Goal: Transaction & Acquisition: Purchase product/service

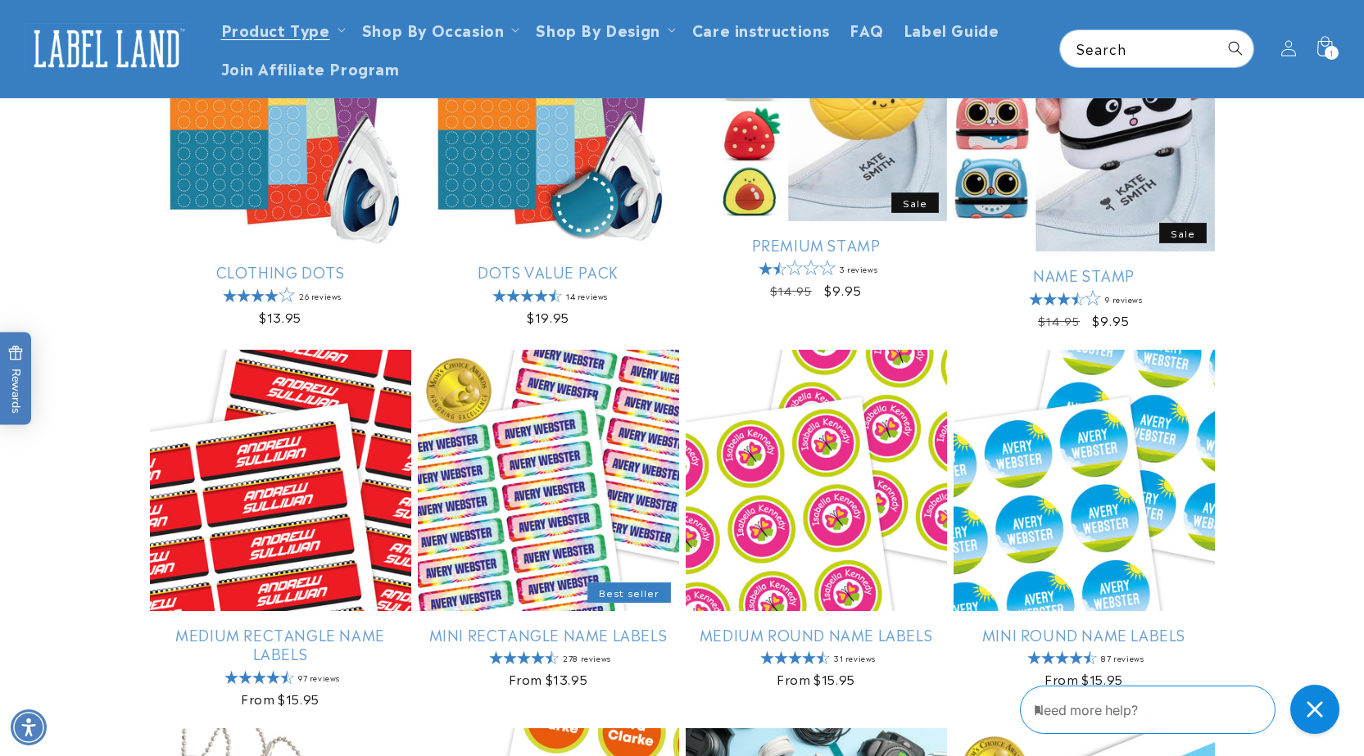
scroll to position [699, 0]
click at [1329, 52] on span "1" at bounding box center [1331, 53] width 4 height 14
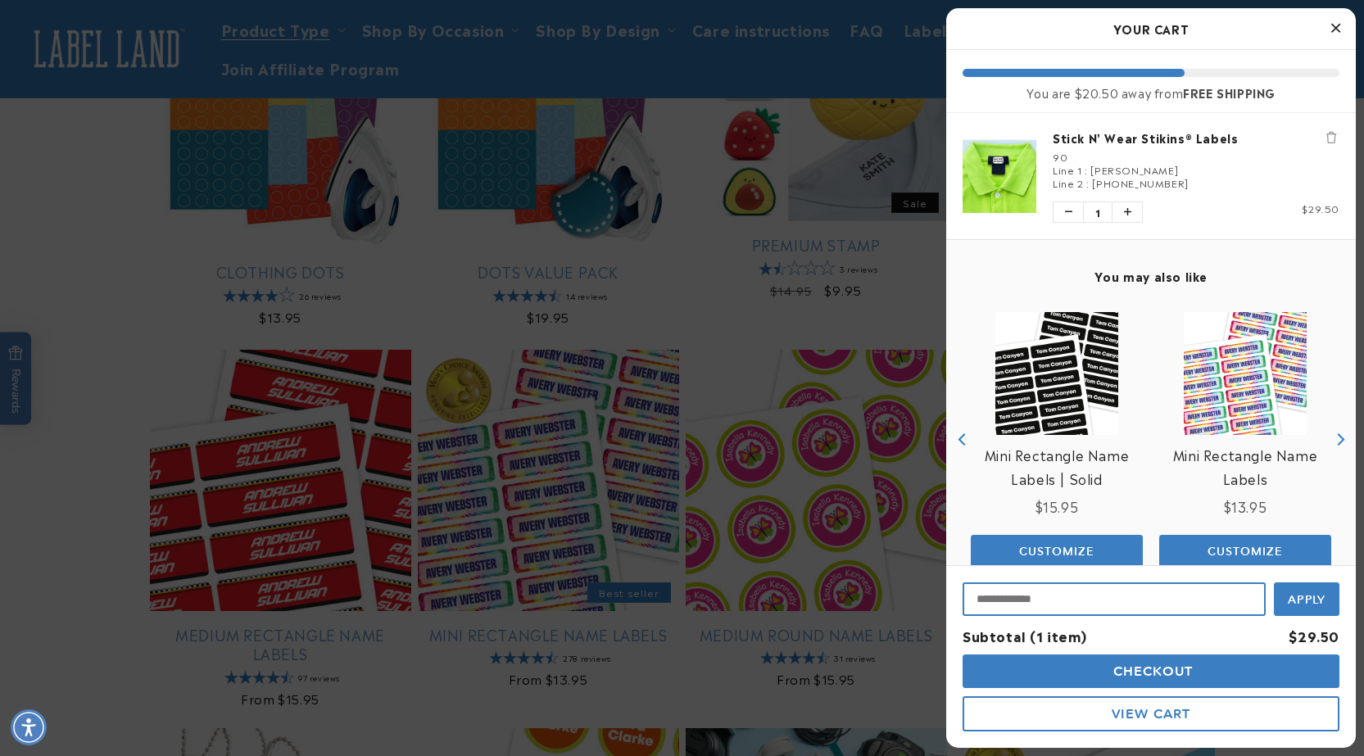
drag, startPoint x: 976, startPoint y: 601, endPoint x: 962, endPoint y: 600, distance: 14.8
click at [975, 600] on input "Input Discount" at bounding box center [1113, 599] width 303 height 34
paste input "**********"
type input "**********"
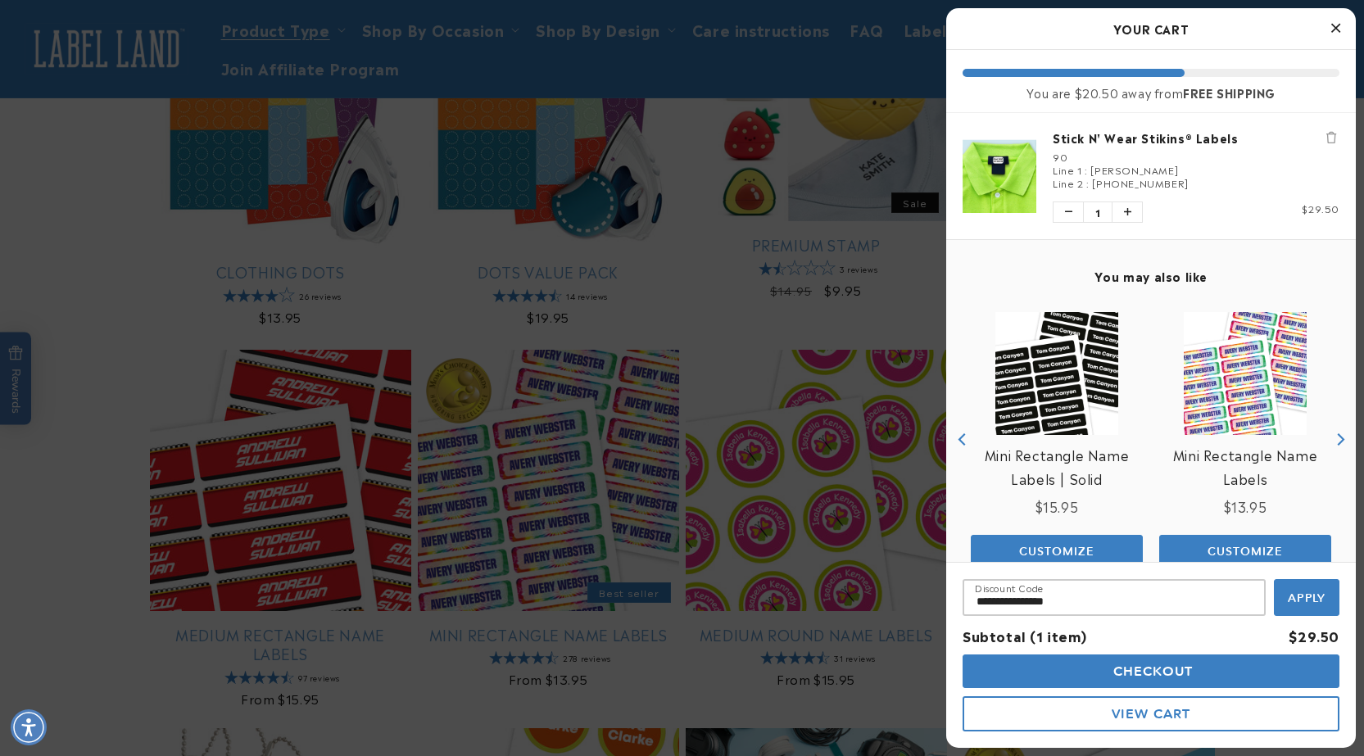
click at [1288, 598] on span "Apply" at bounding box center [1307, 598] width 38 height 15
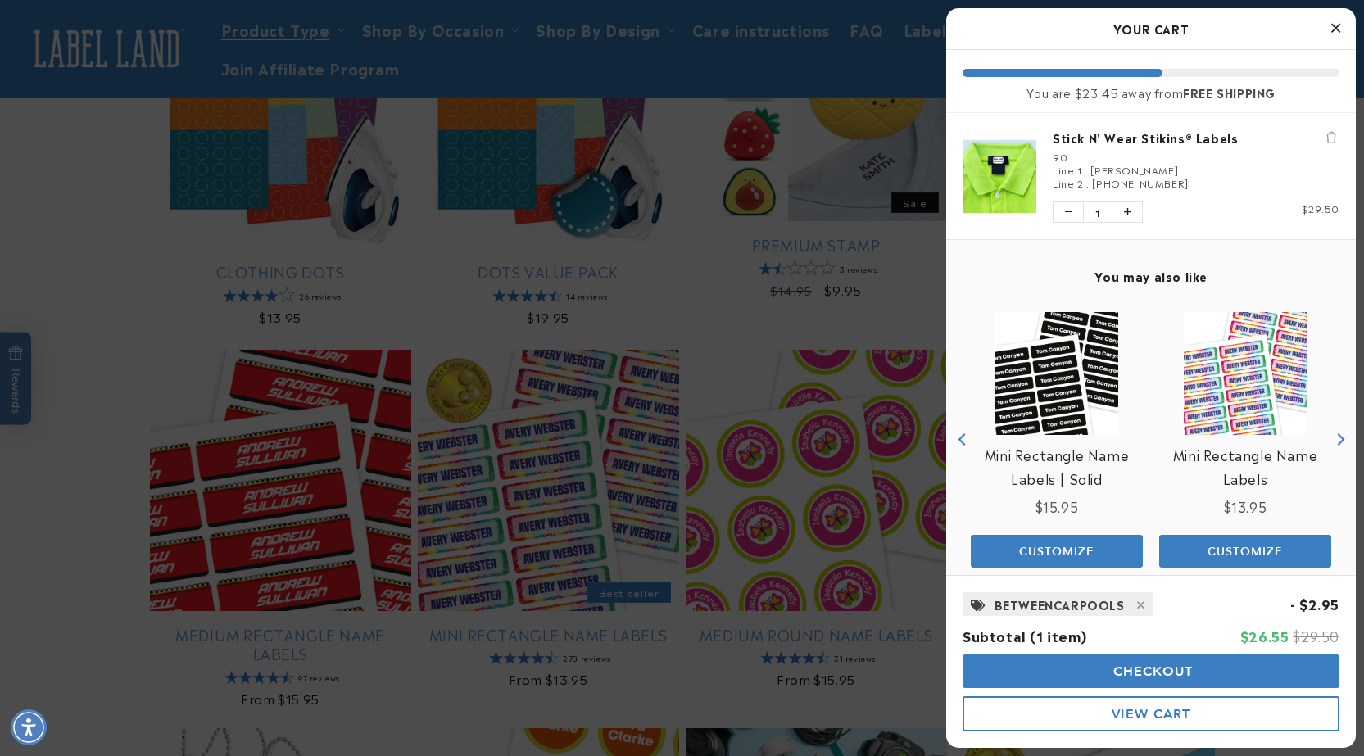
click at [1154, 667] on span "Checkout" at bounding box center [1151, 671] width 84 height 16
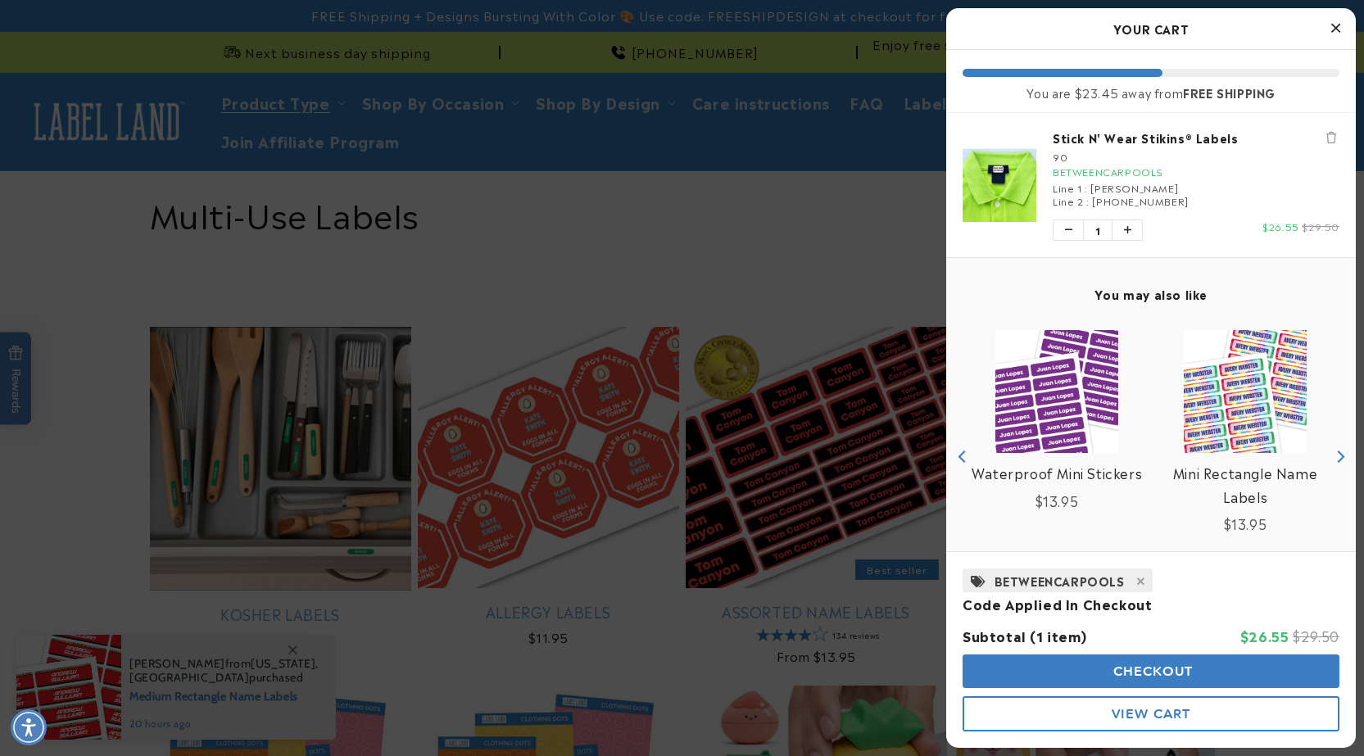
click at [113, 190] on div at bounding box center [682, 378] width 1364 height 756
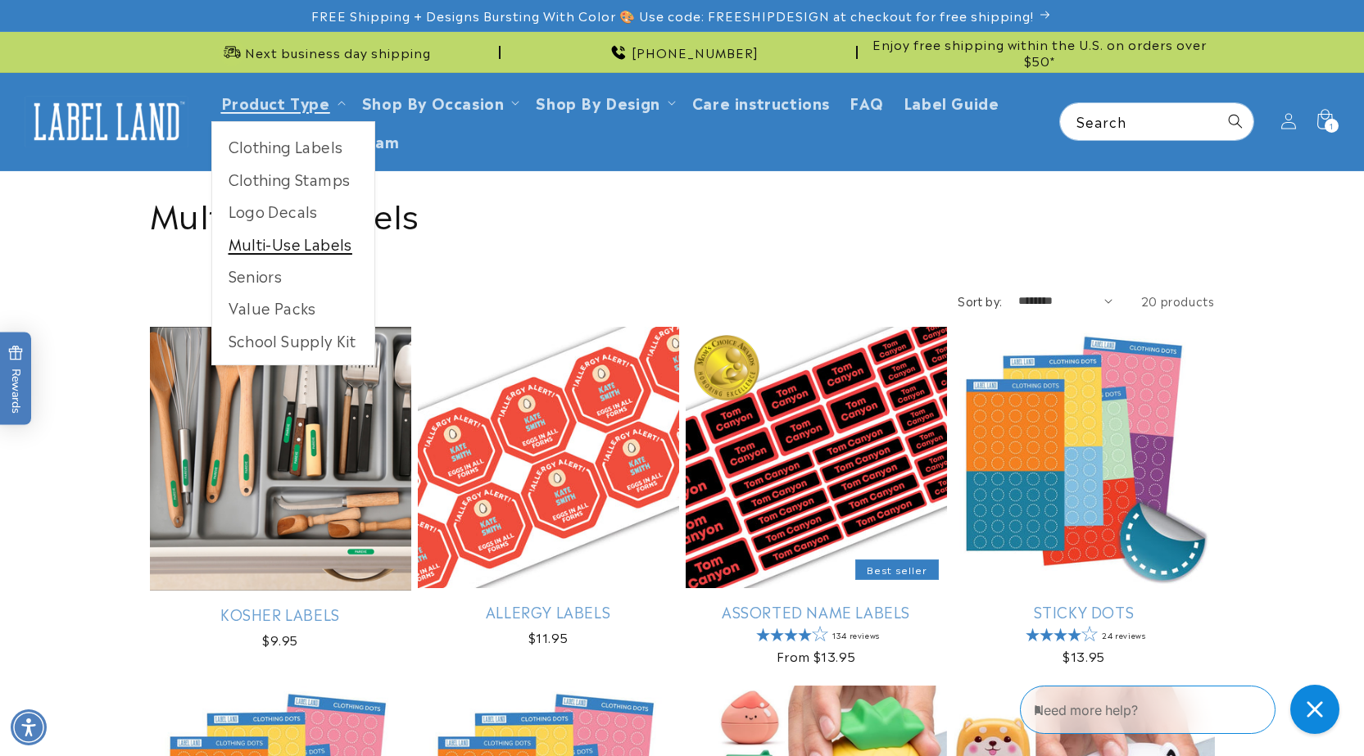
click at [283, 251] on link "Multi-Use Labels" at bounding box center [293, 244] width 162 height 32
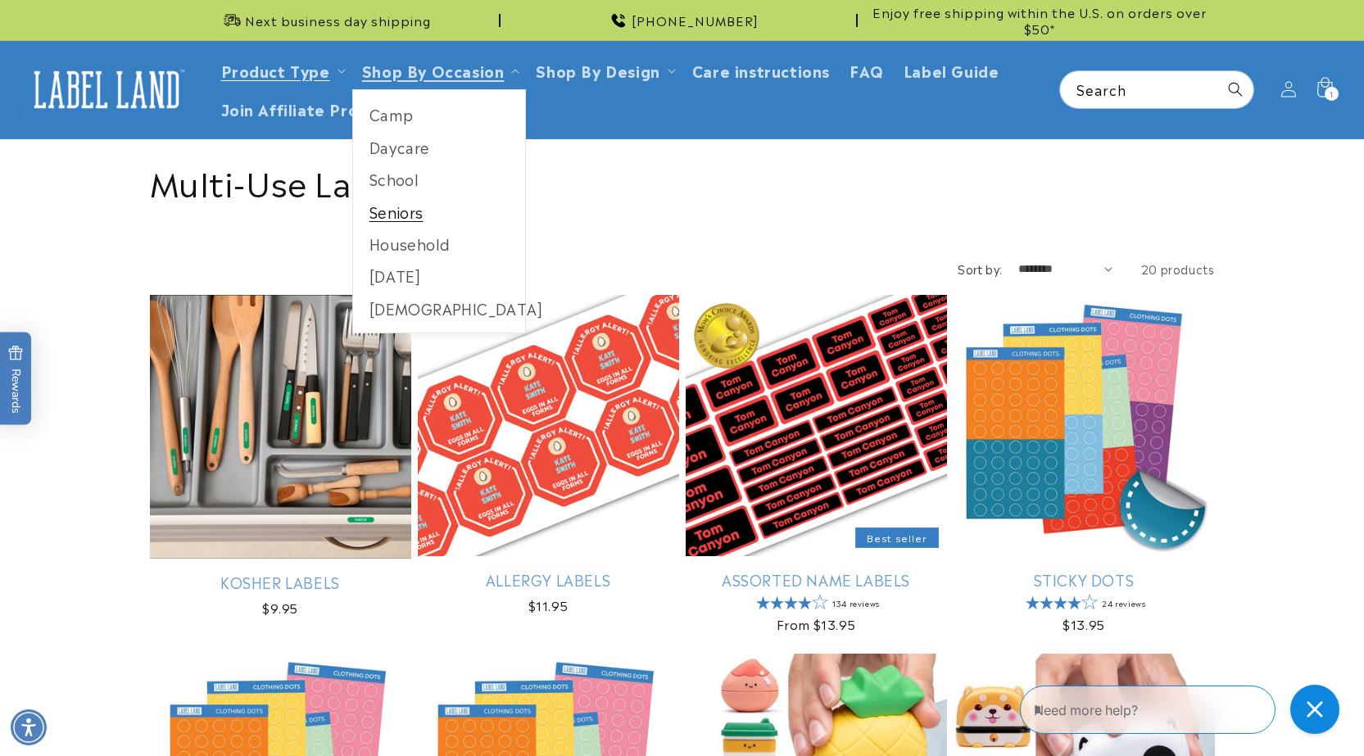
click at [386, 213] on link "Seniors" at bounding box center [439, 212] width 173 height 32
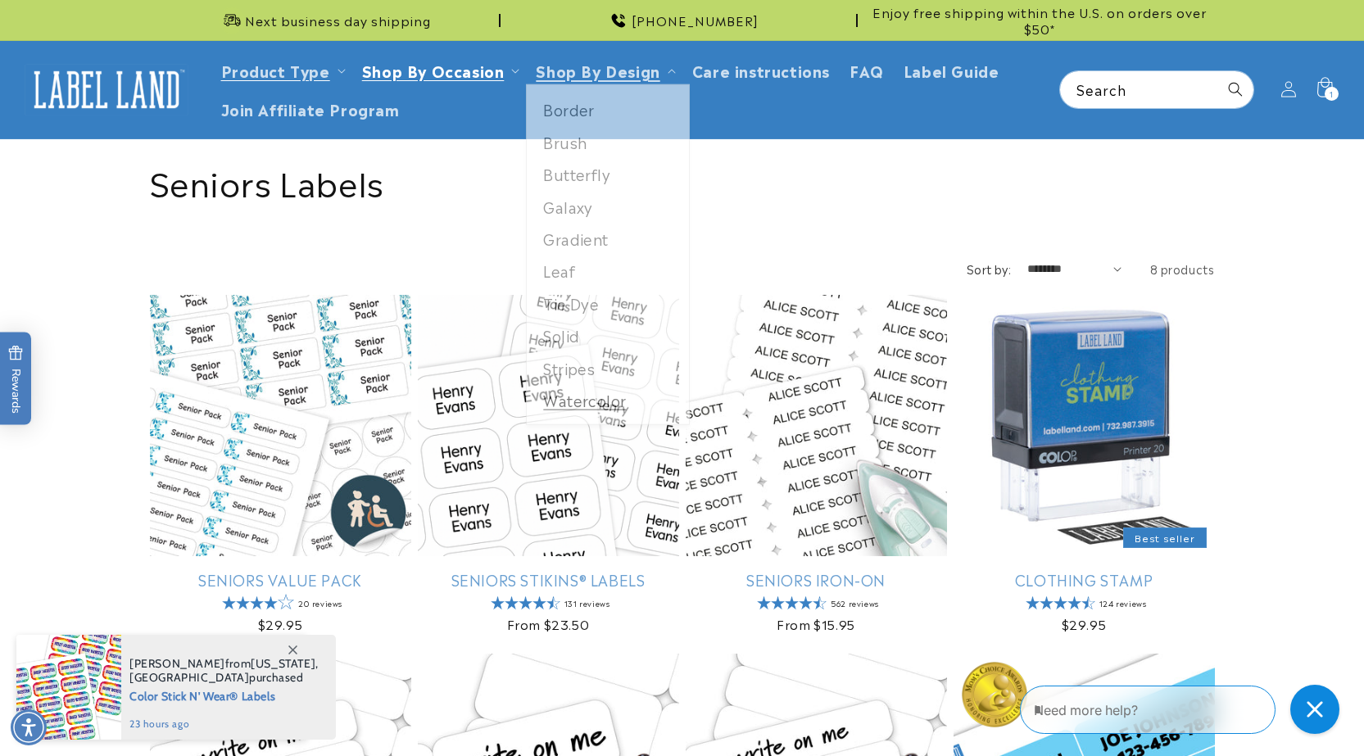
click at [591, 405] on link "Watercolor" at bounding box center [608, 405] width 162 height 32
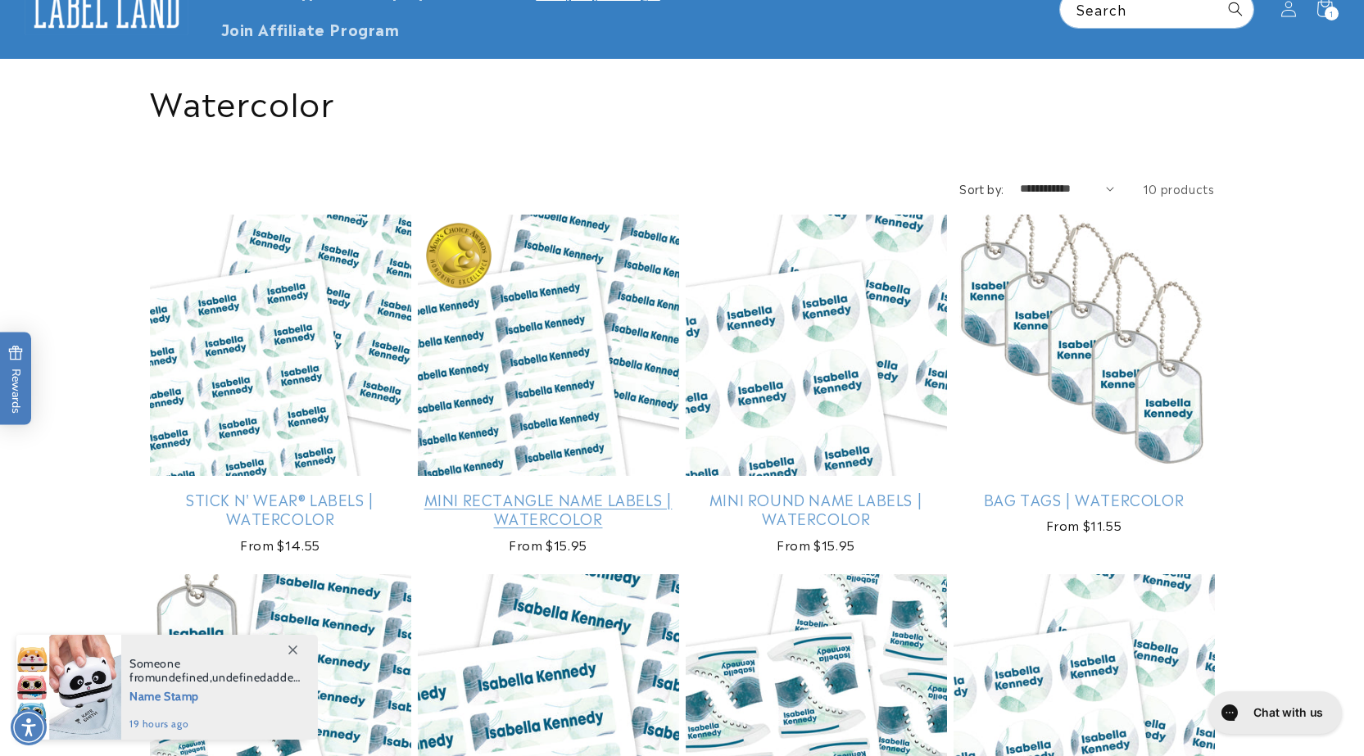
scroll to position [117, 0]
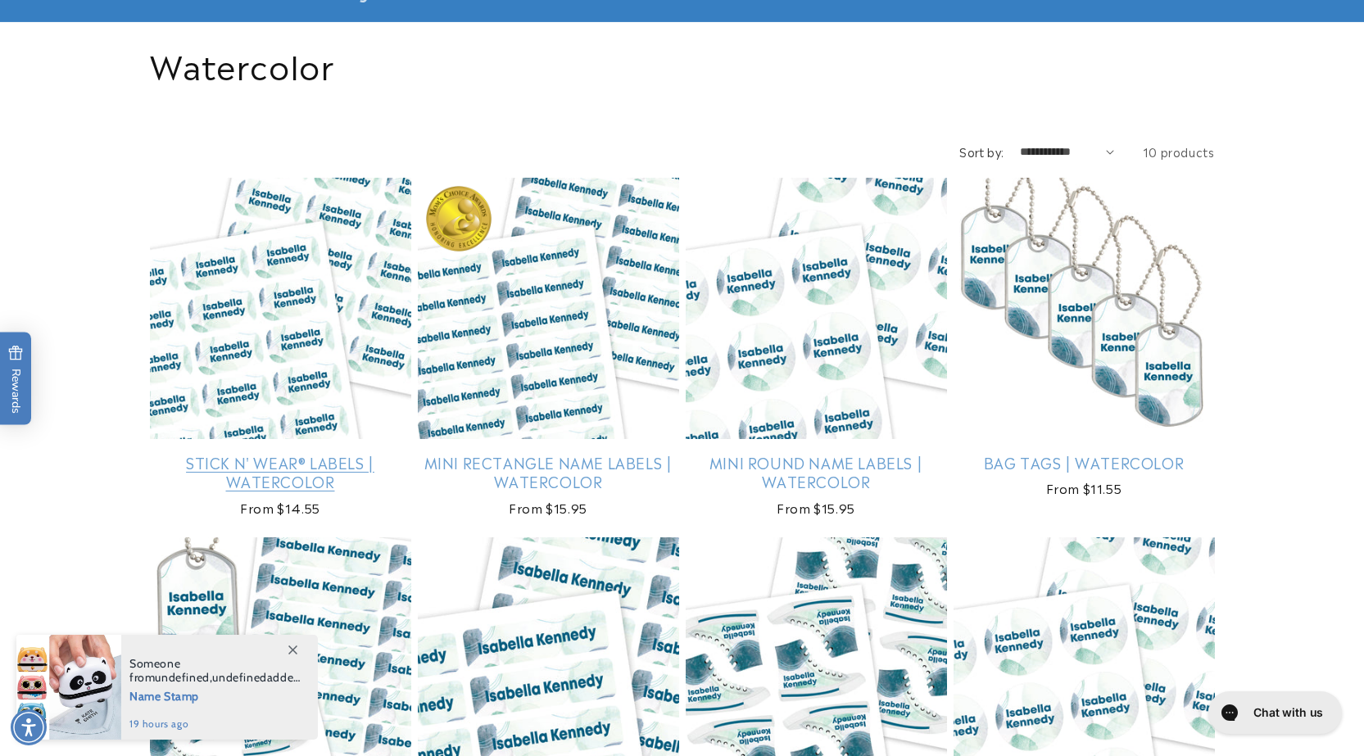
click at [309, 453] on link "Stick N' Wear® Labels | Watercolor" at bounding box center [280, 472] width 261 height 38
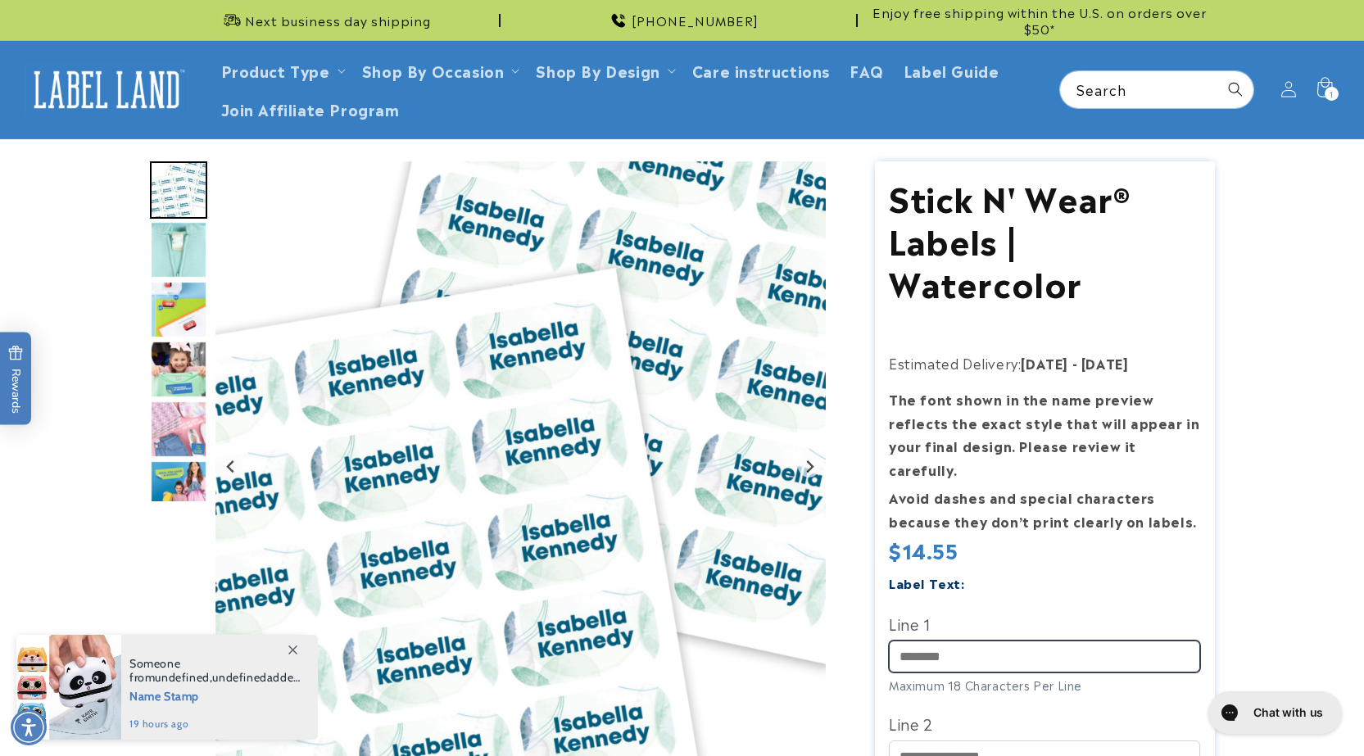
click at [935, 641] on input "Line 1" at bounding box center [1044, 657] width 311 height 32
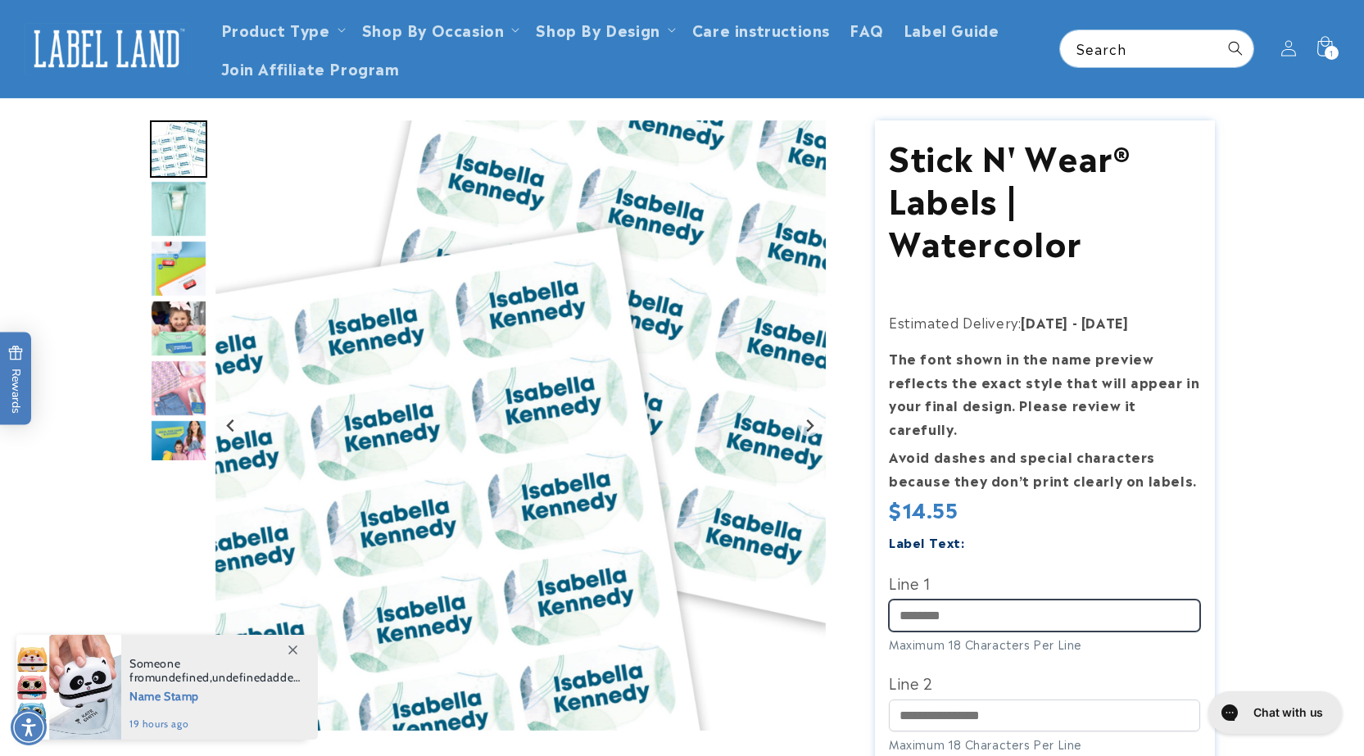
scroll to position [132, 0]
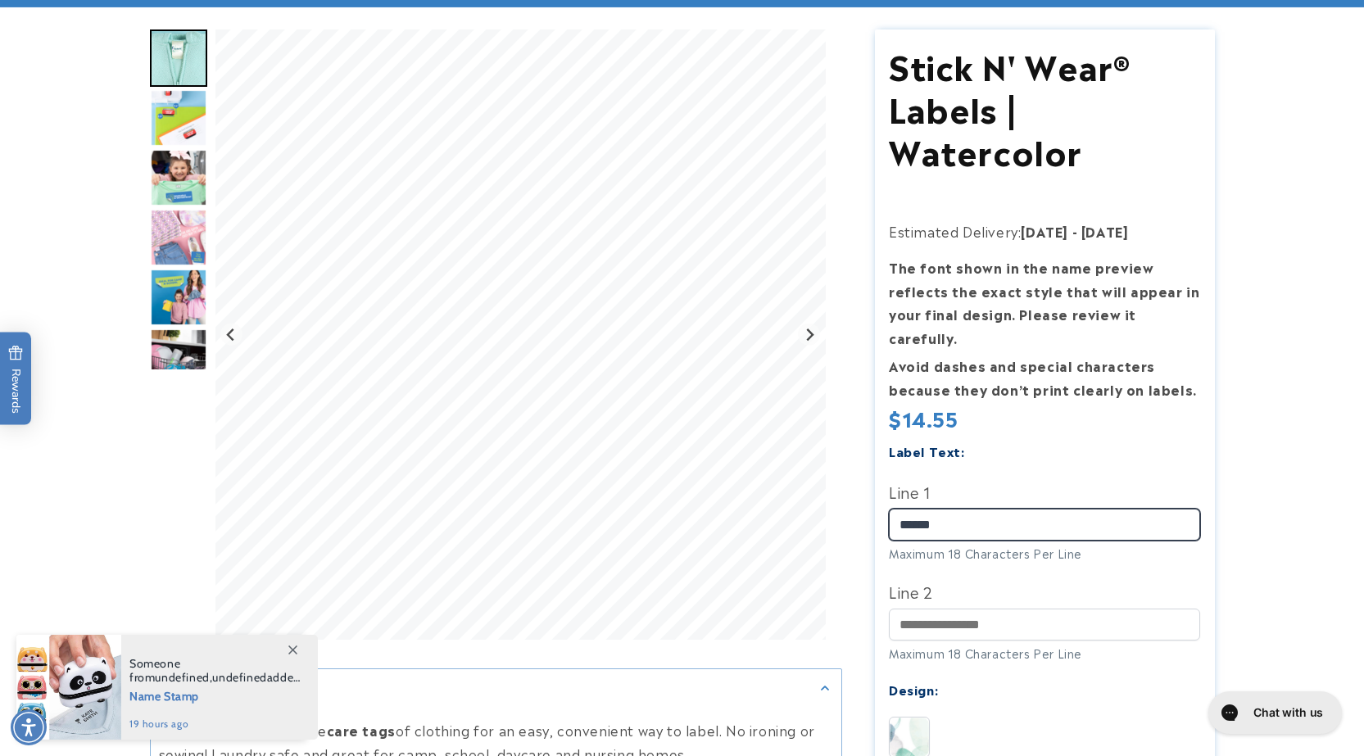
type input "******"
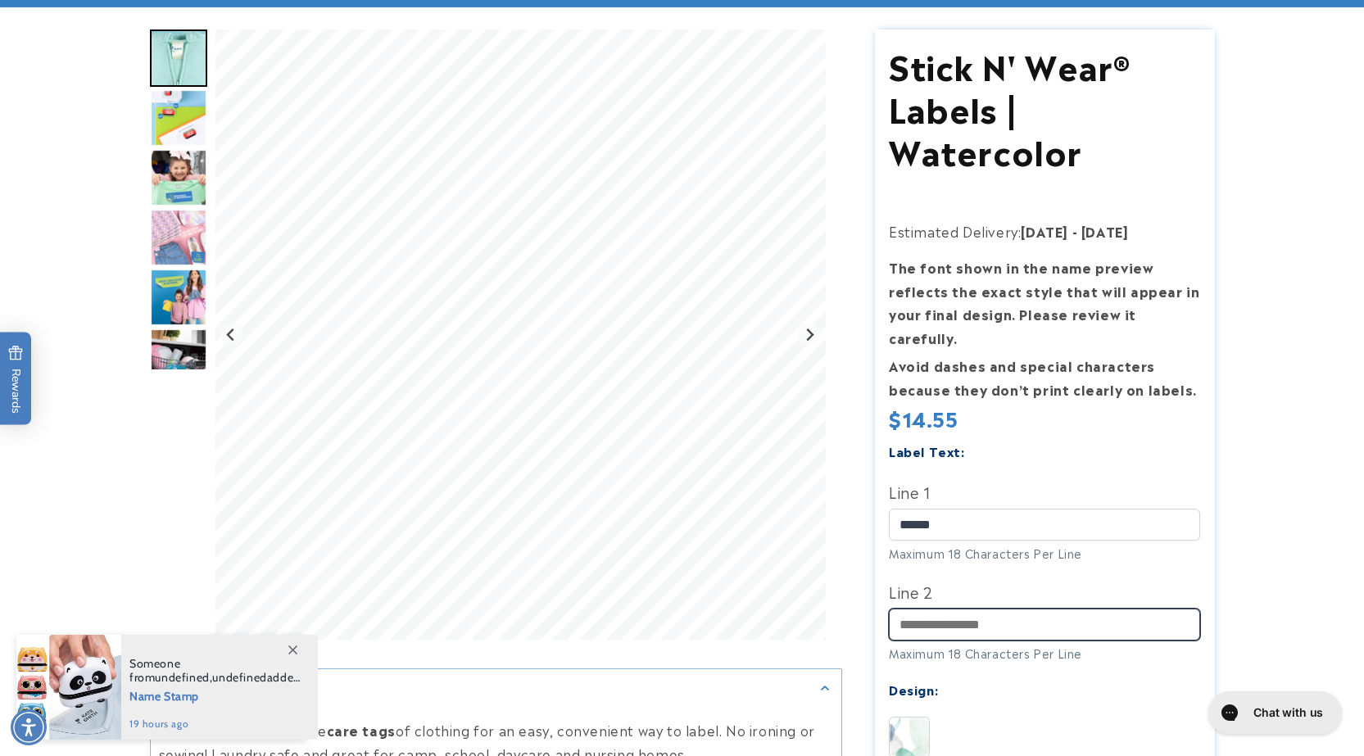
click at [973, 609] on input "Line 2" at bounding box center [1044, 625] width 311 height 32
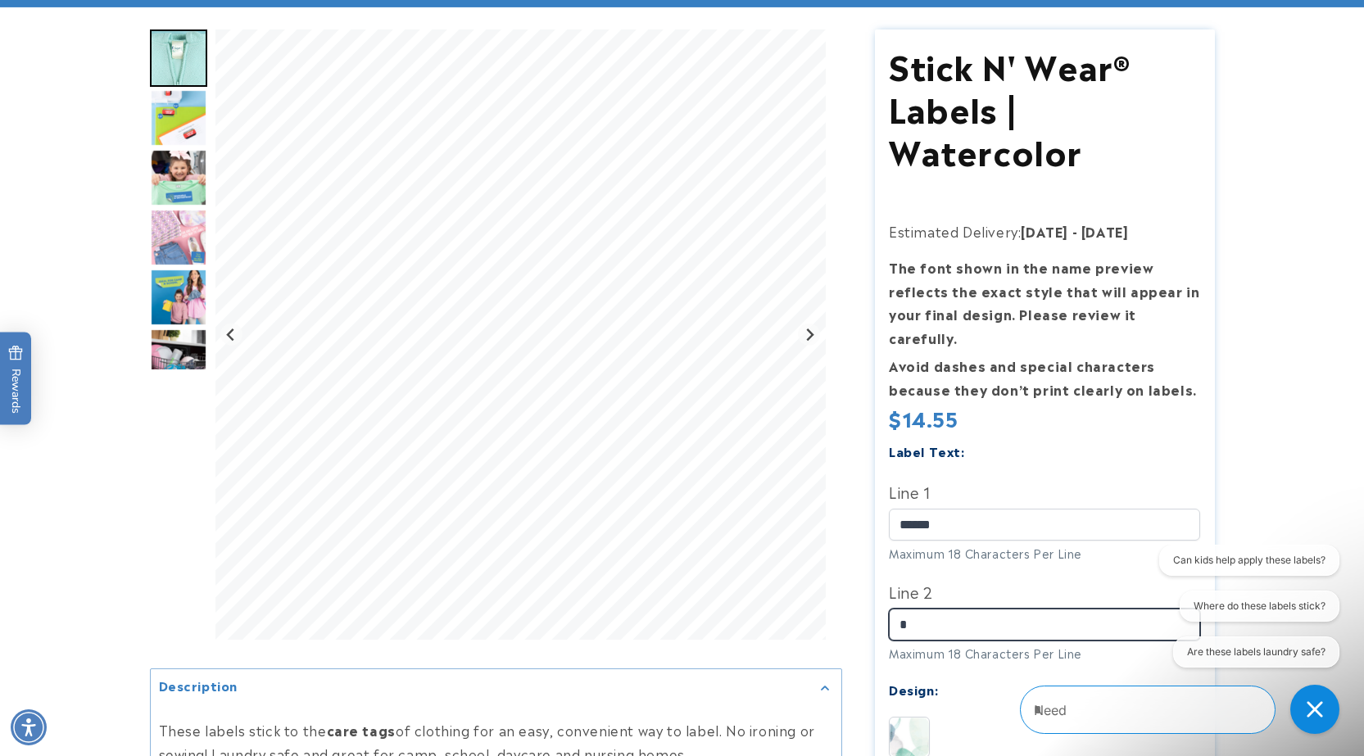
scroll to position [0, 0]
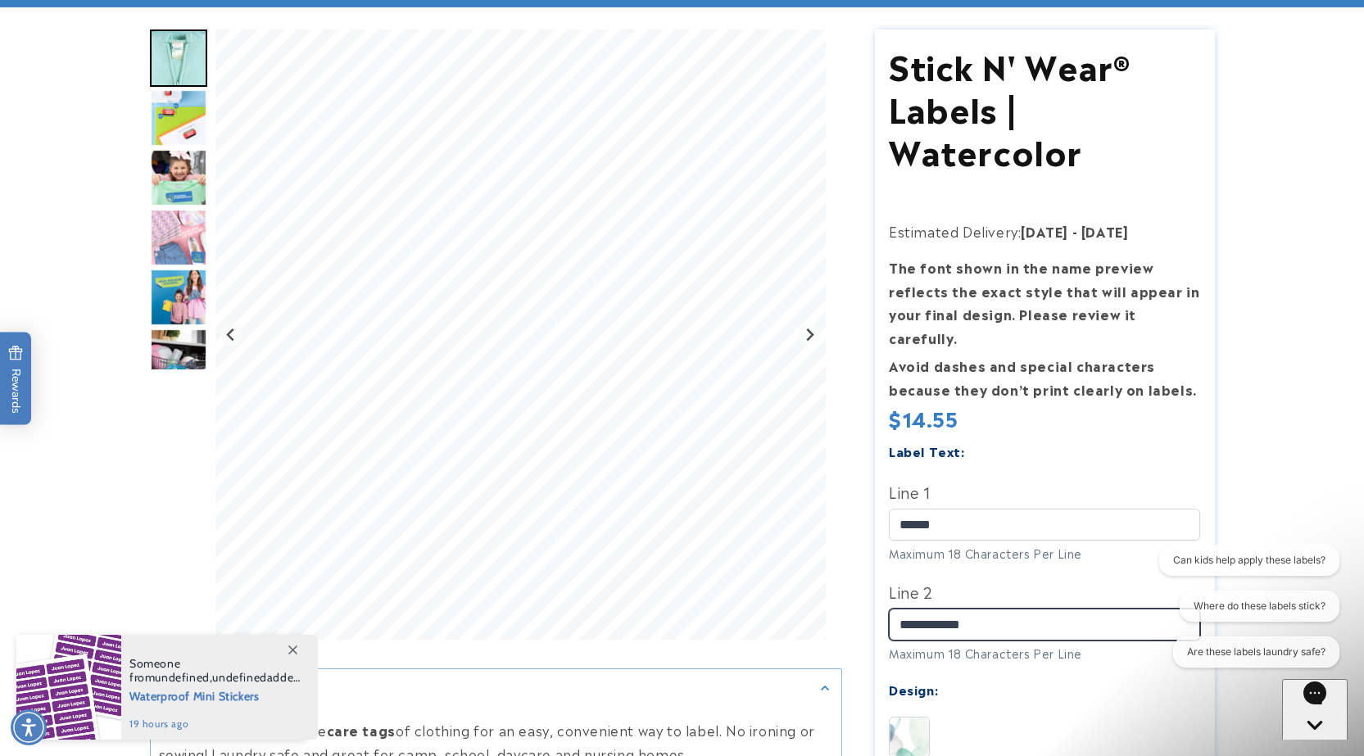
type input "**********"
click at [996, 440] on div "Label Text:" at bounding box center [1044, 451] width 311 height 22
click at [804, 336] on icon "Next slide" at bounding box center [809, 334] width 13 height 13
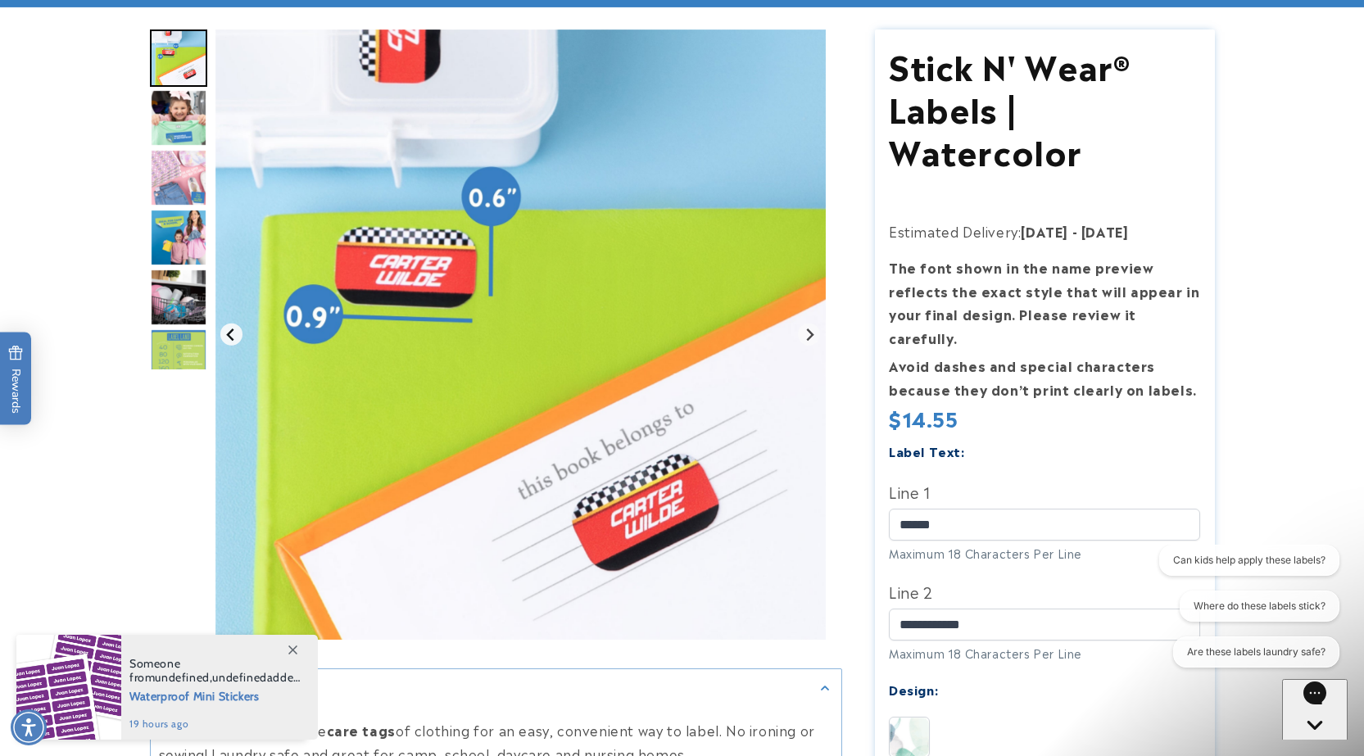
click at [229, 337] on icon "Previous slide" at bounding box center [230, 334] width 13 height 13
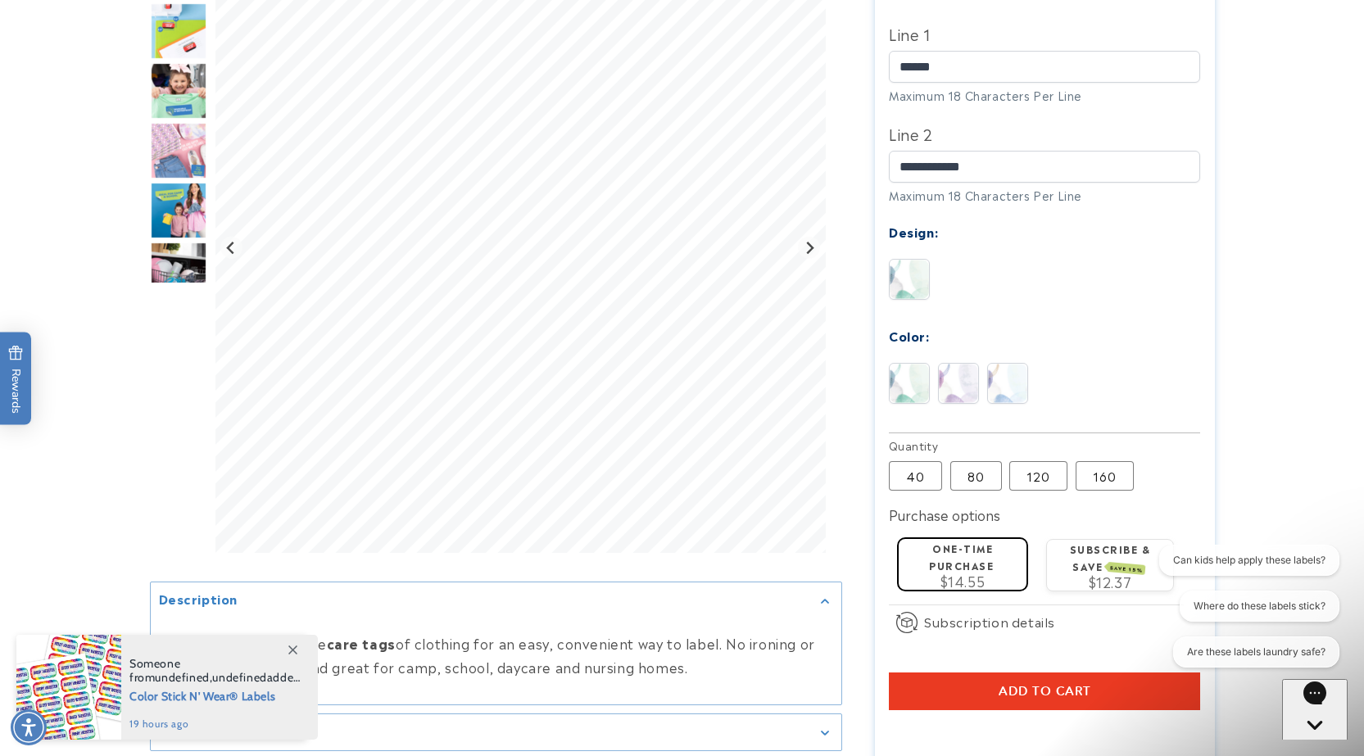
scroll to position [593, 0]
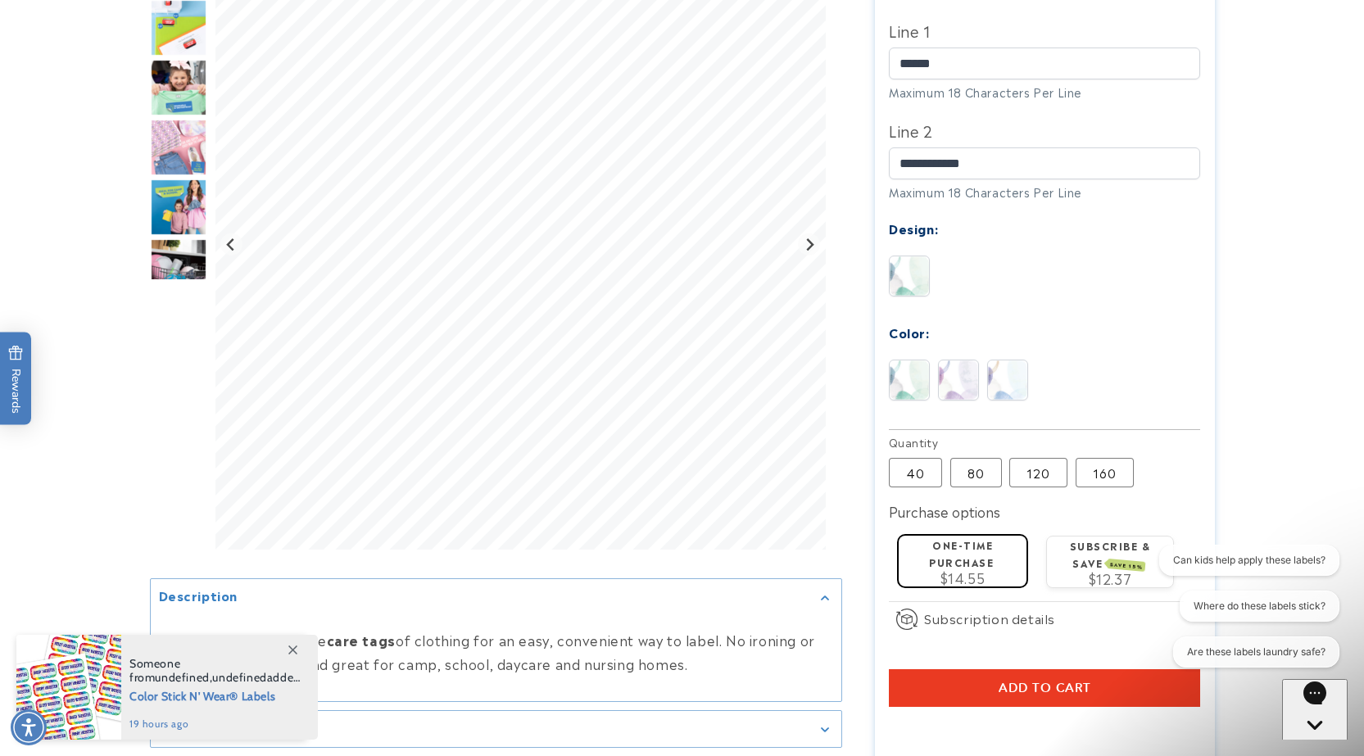
click at [961, 365] on img at bounding box center [958, 379] width 39 height 39
click at [998, 372] on img at bounding box center [1007, 379] width 39 height 39
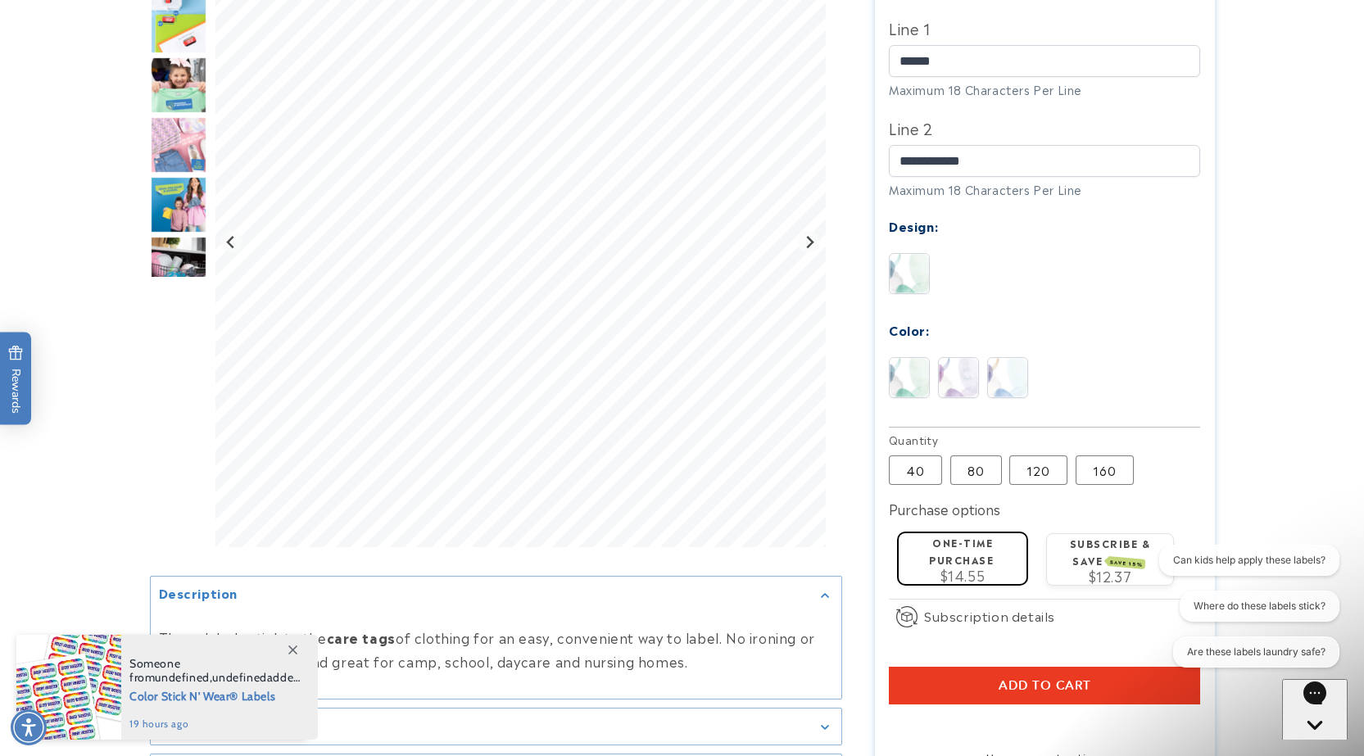
click at [968, 364] on img at bounding box center [958, 377] width 39 height 39
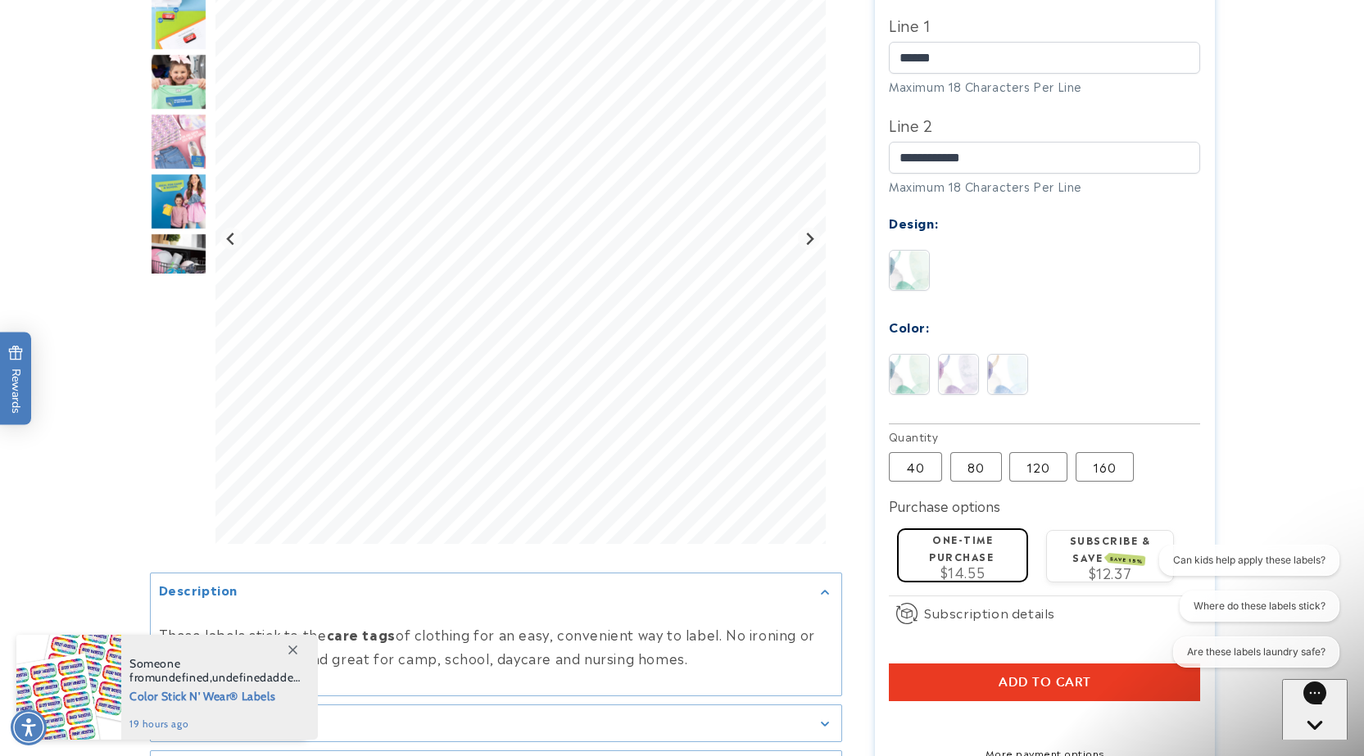
scroll to position [600, 0]
click at [1010, 363] on img at bounding box center [1007, 373] width 39 height 39
click at [1007, 358] on img at bounding box center [1007, 373] width 39 height 39
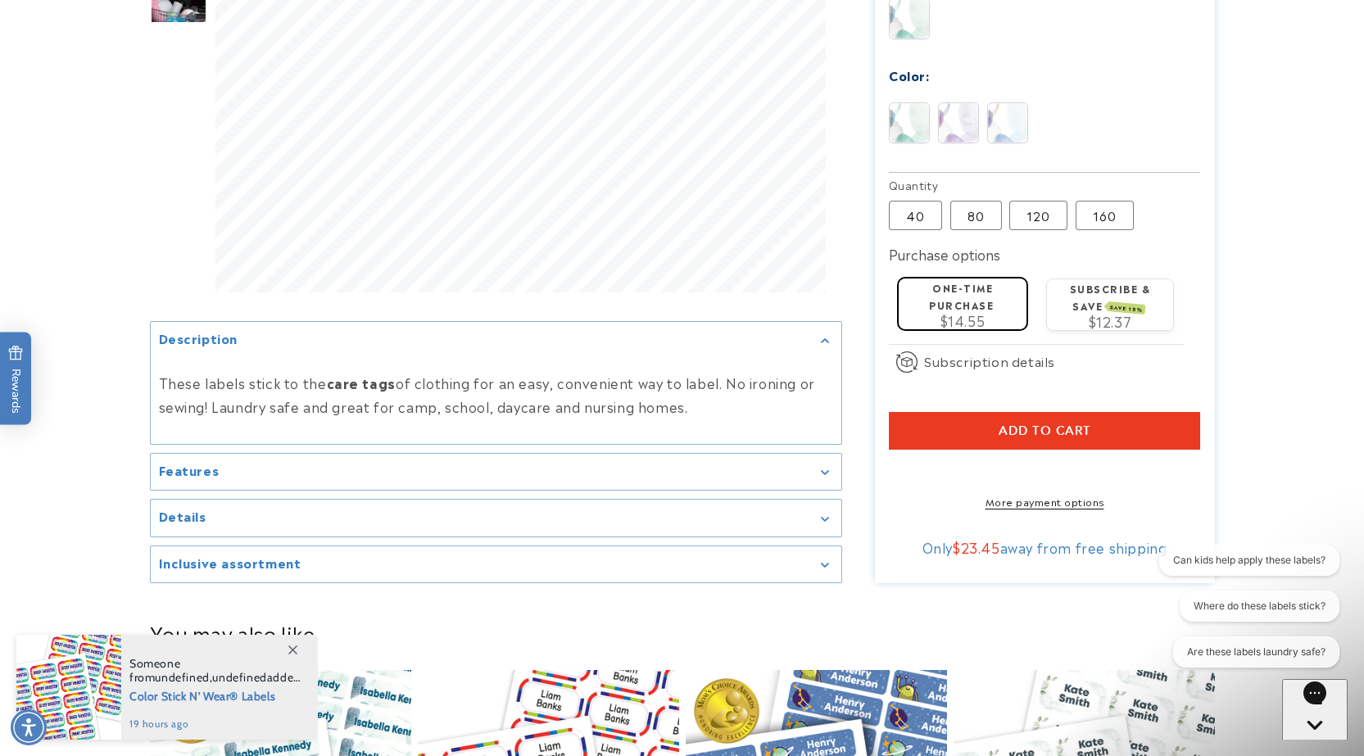
scroll to position [853, 0]
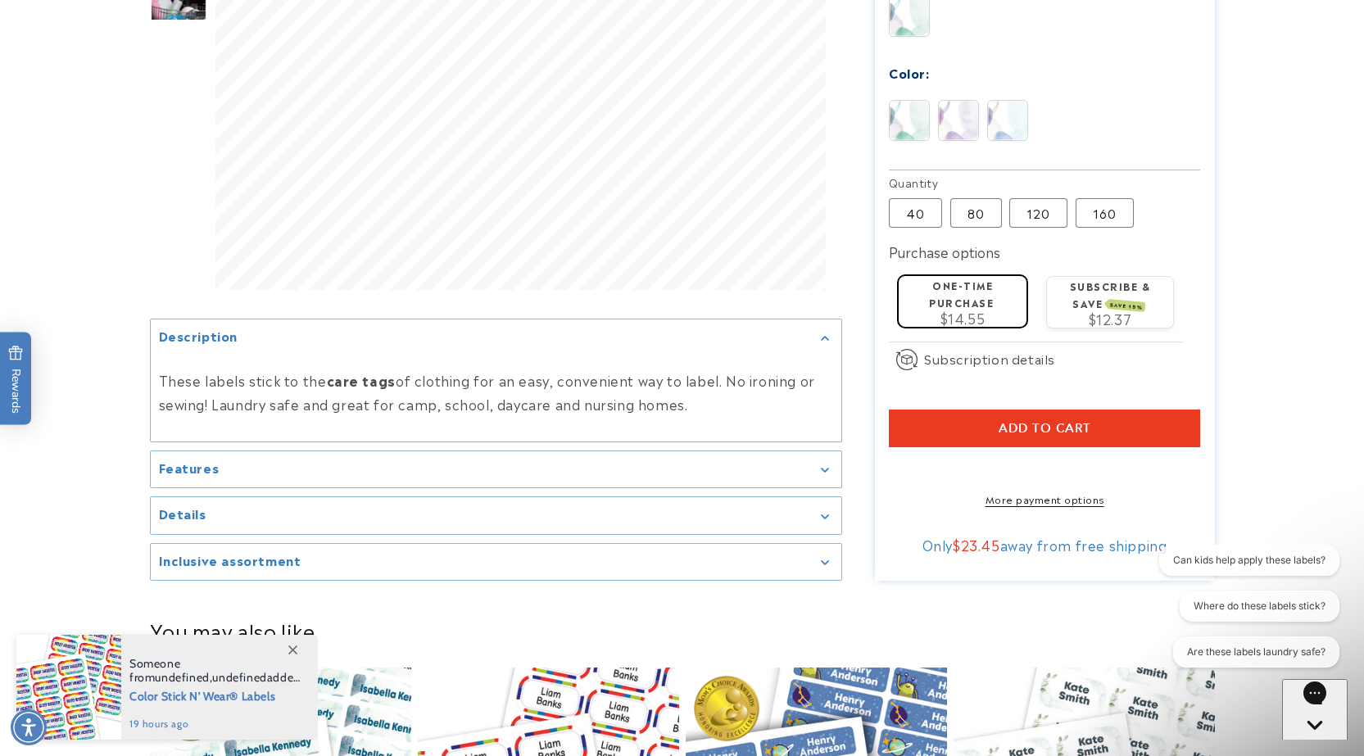
click at [957, 410] on button "Add to cart" at bounding box center [1044, 429] width 311 height 38
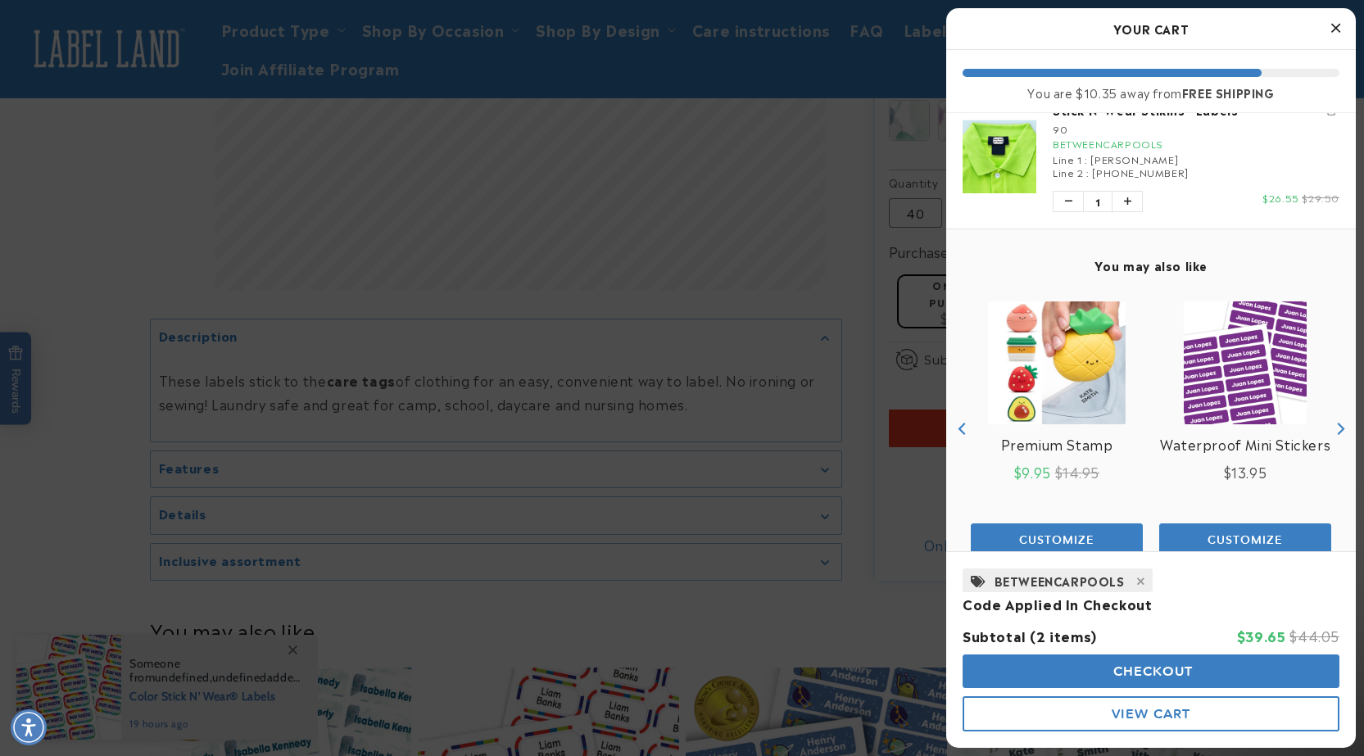
scroll to position [213, 0]
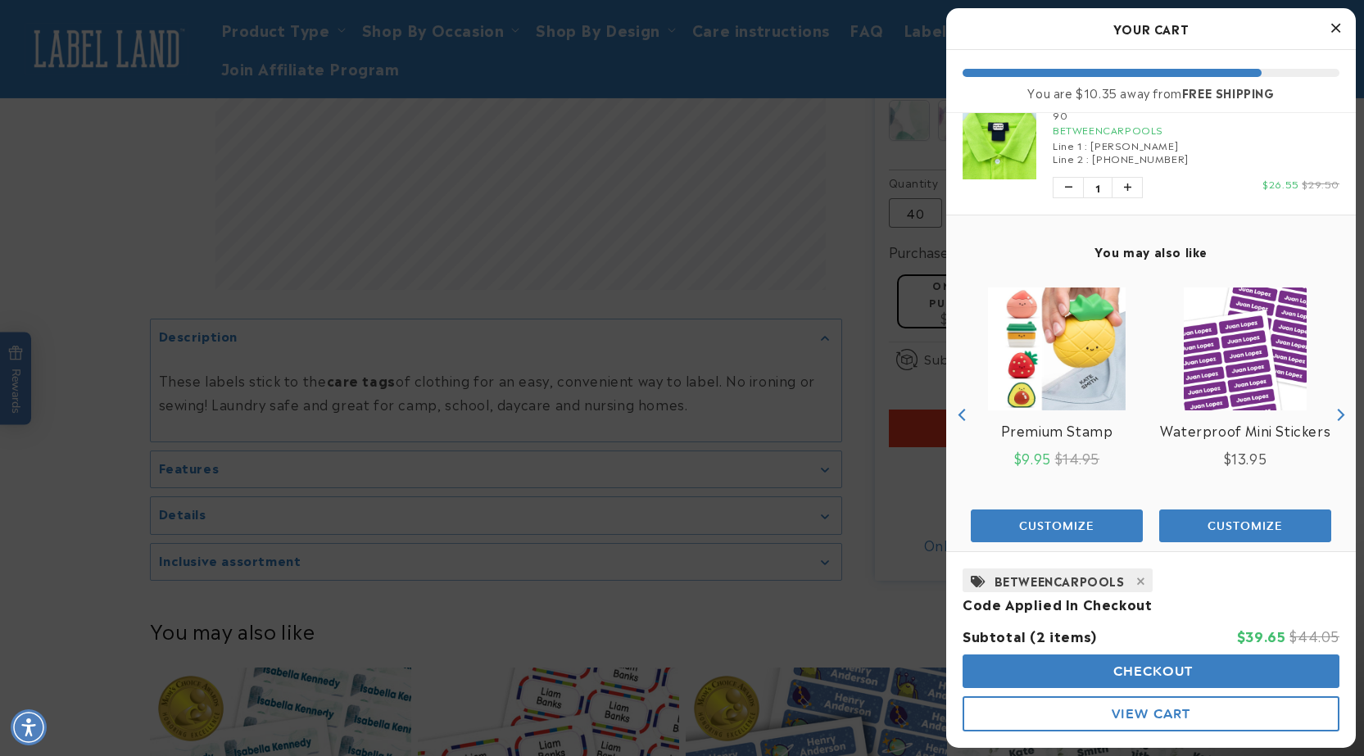
click at [866, 478] on div at bounding box center [682, 378] width 1364 height 756
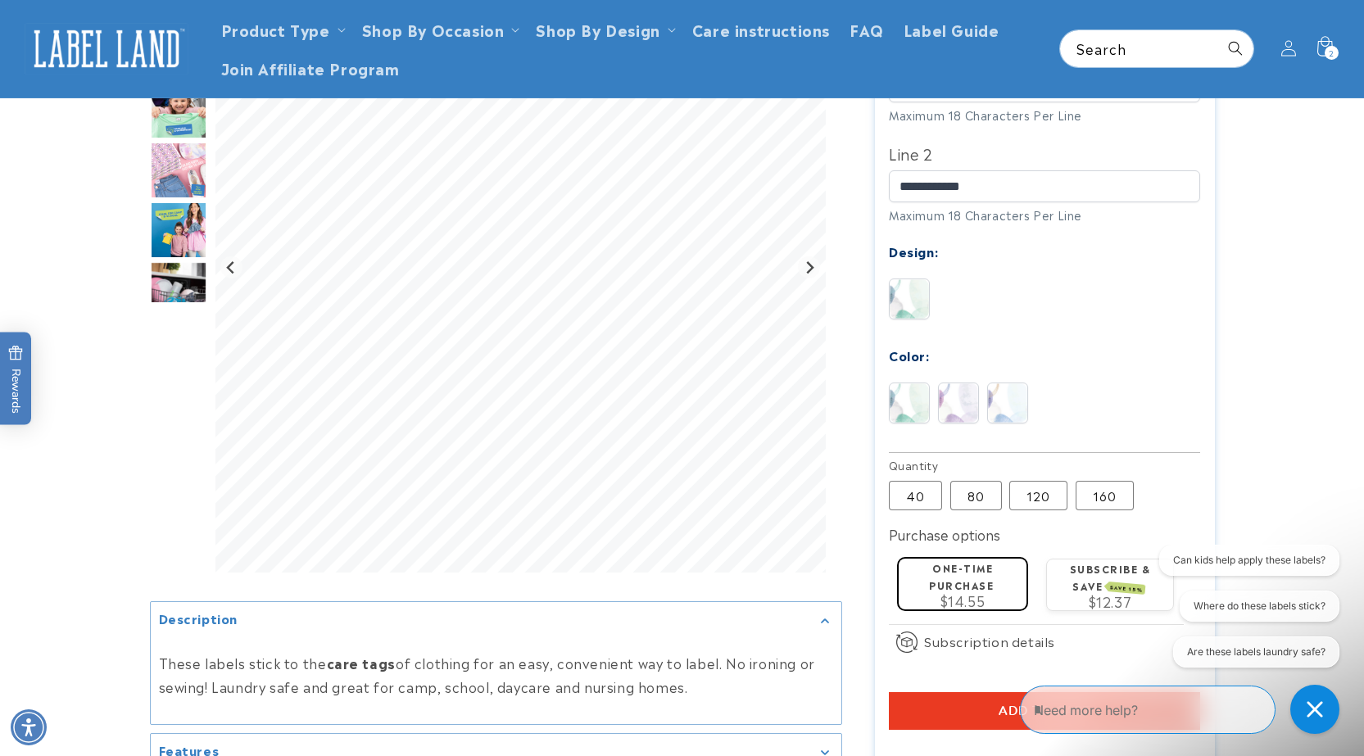
scroll to position [562, 0]
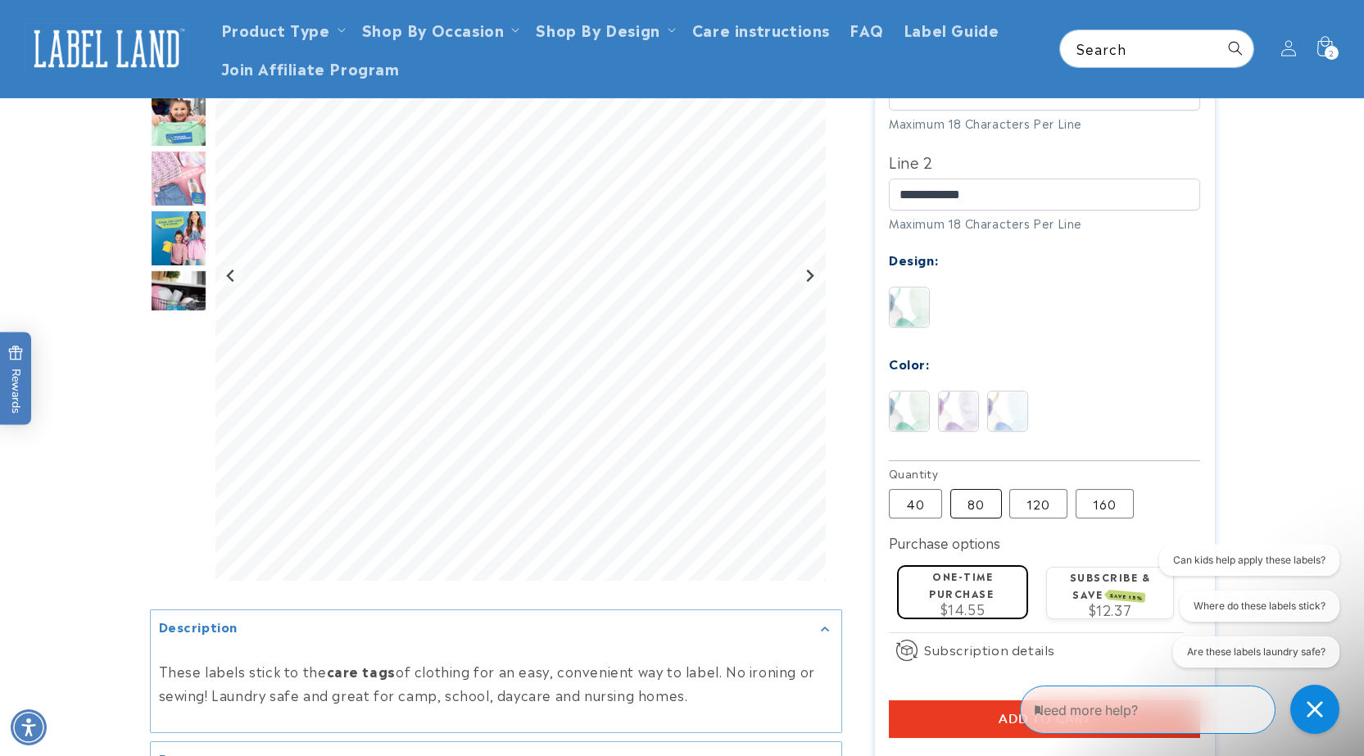
click at [978, 489] on label "80 Variant sold out or unavailable" at bounding box center [976, 503] width 52 height 29
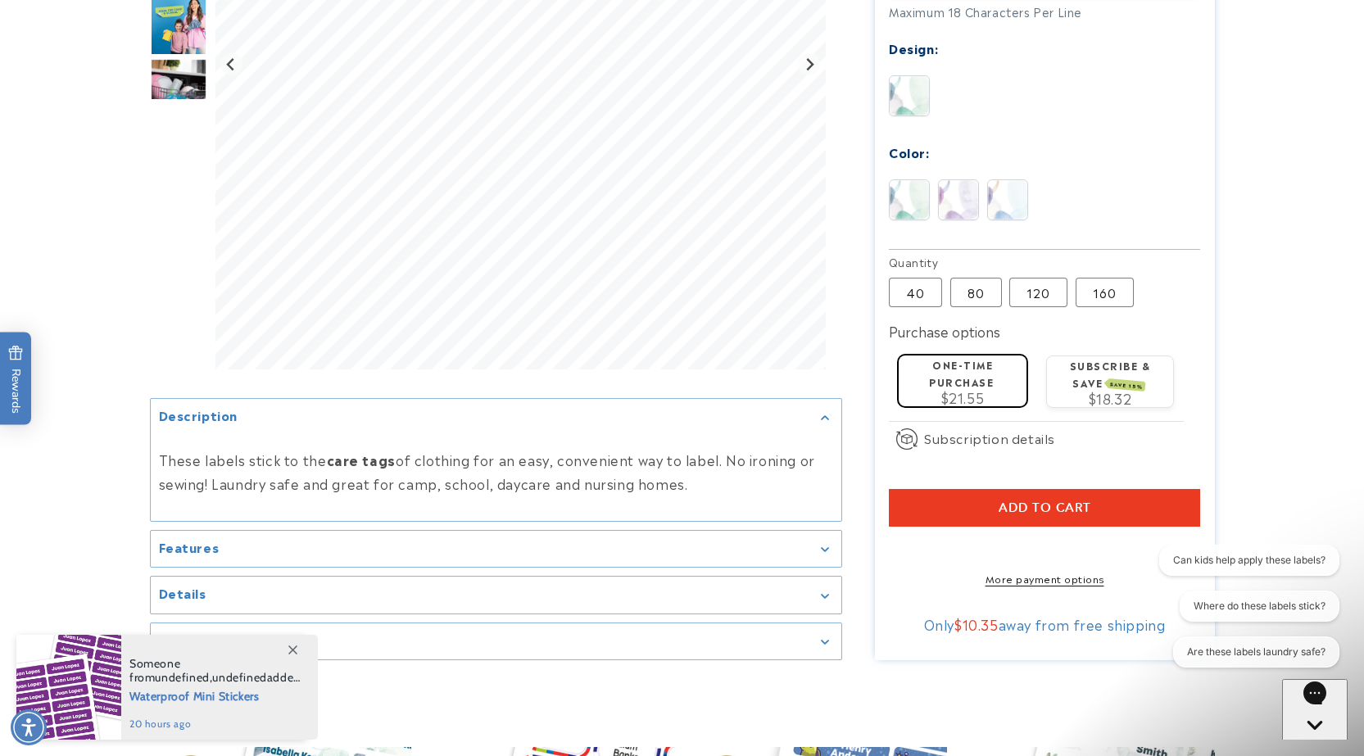
scroll to position [774, 0]
click at [1027, 277] on label "120 Variant sold out or unavailable" at bounding box center [1038, 291] width 58 height 29
click at [957, 277] on label "80 Variant sold out or unavailable" at bounding box center [976, 291] width 52 height 29
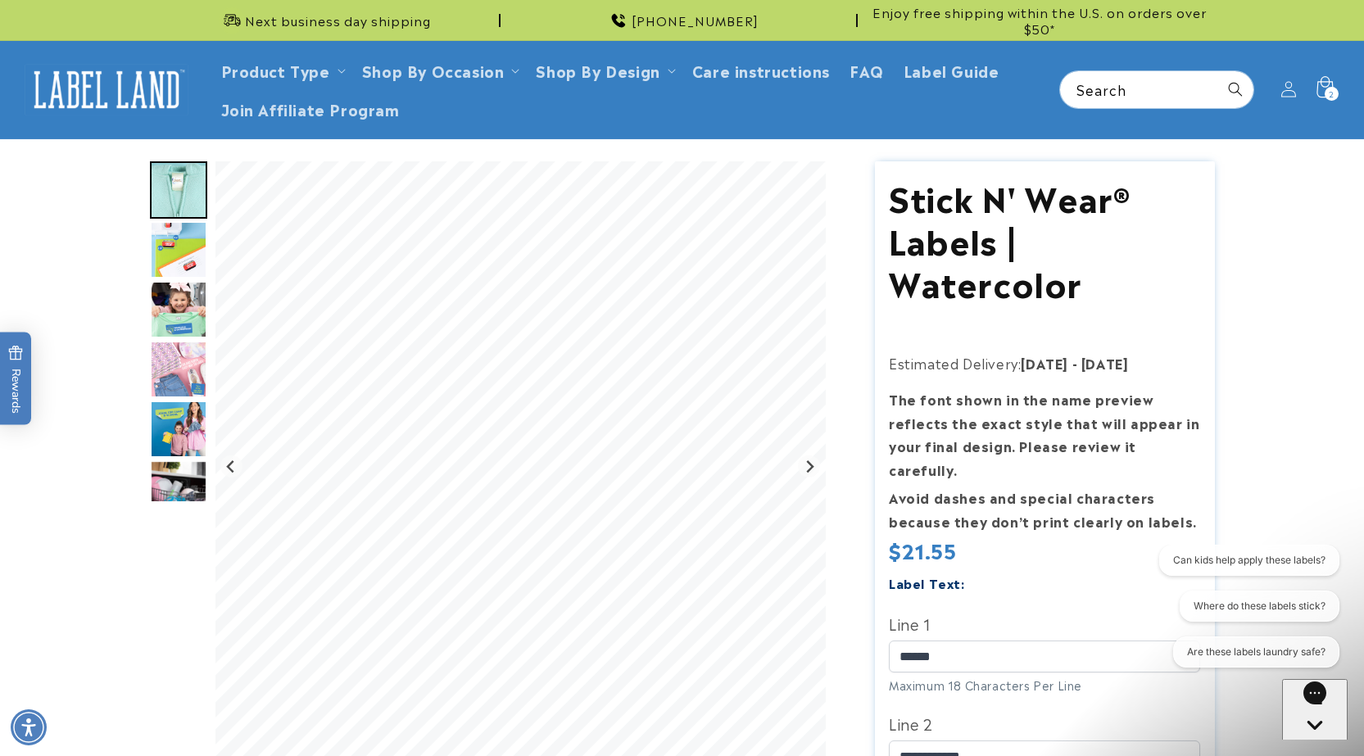
click at [1326, 88] on div "2 2 items" at bounding box center [1331, 94] width 14 height 14
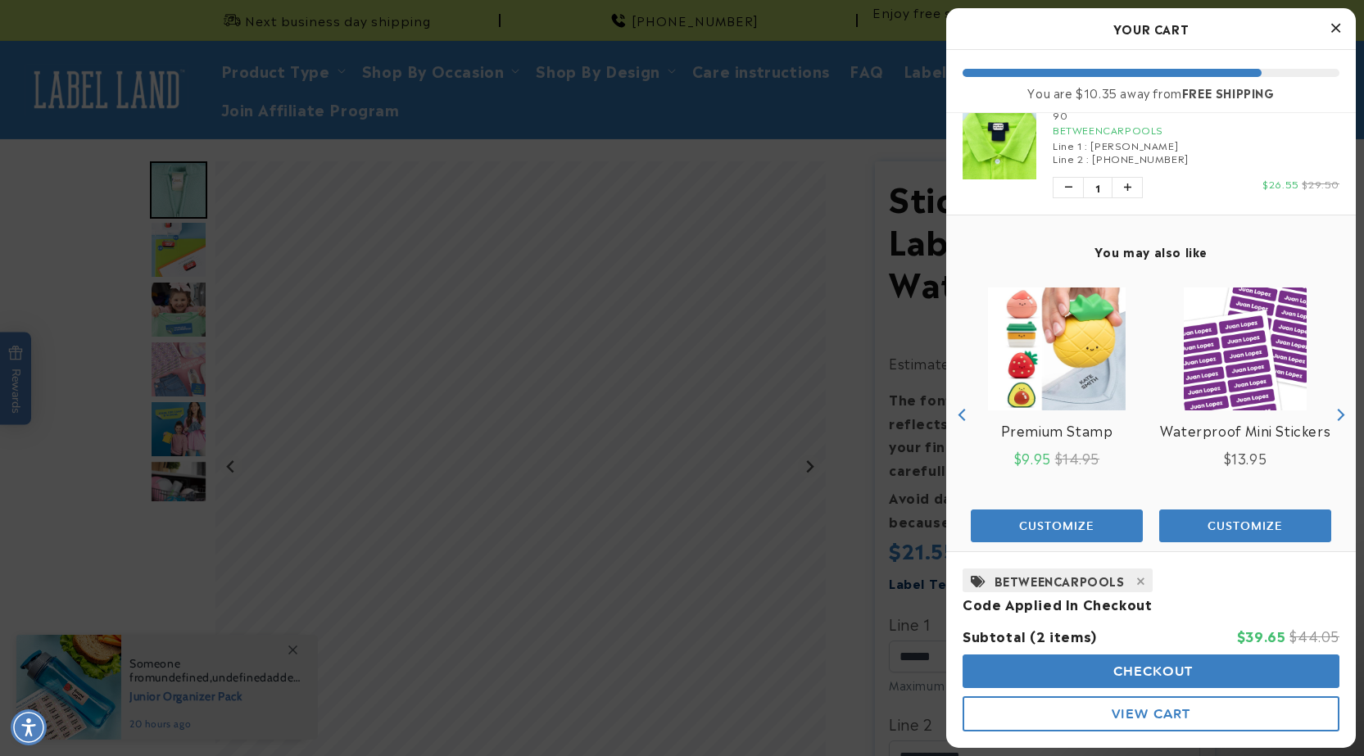
click at [1156, 665] on span "Checkout" at bounding box center [1151, 671] width 84 height 16
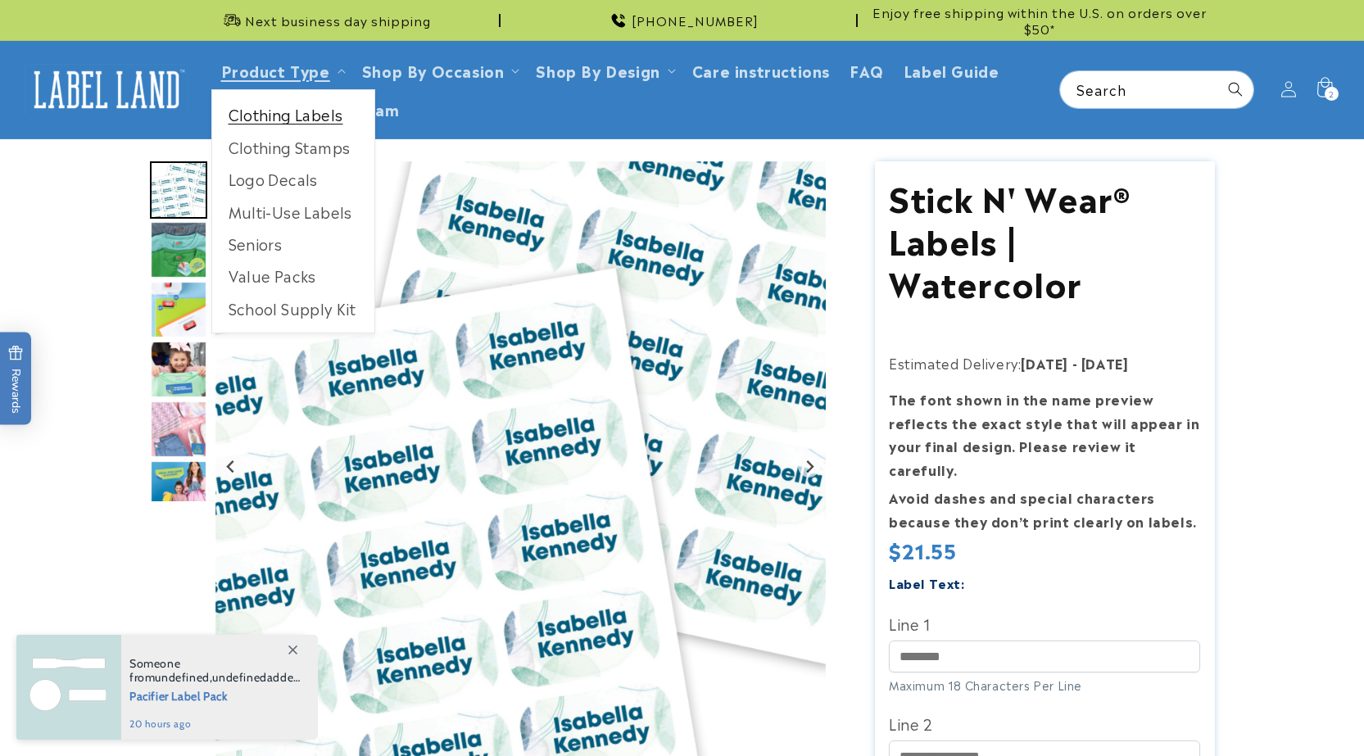
click at [305, 111] on link "Clothing Labels" at bounding box center [293, 114] width 162 height 32
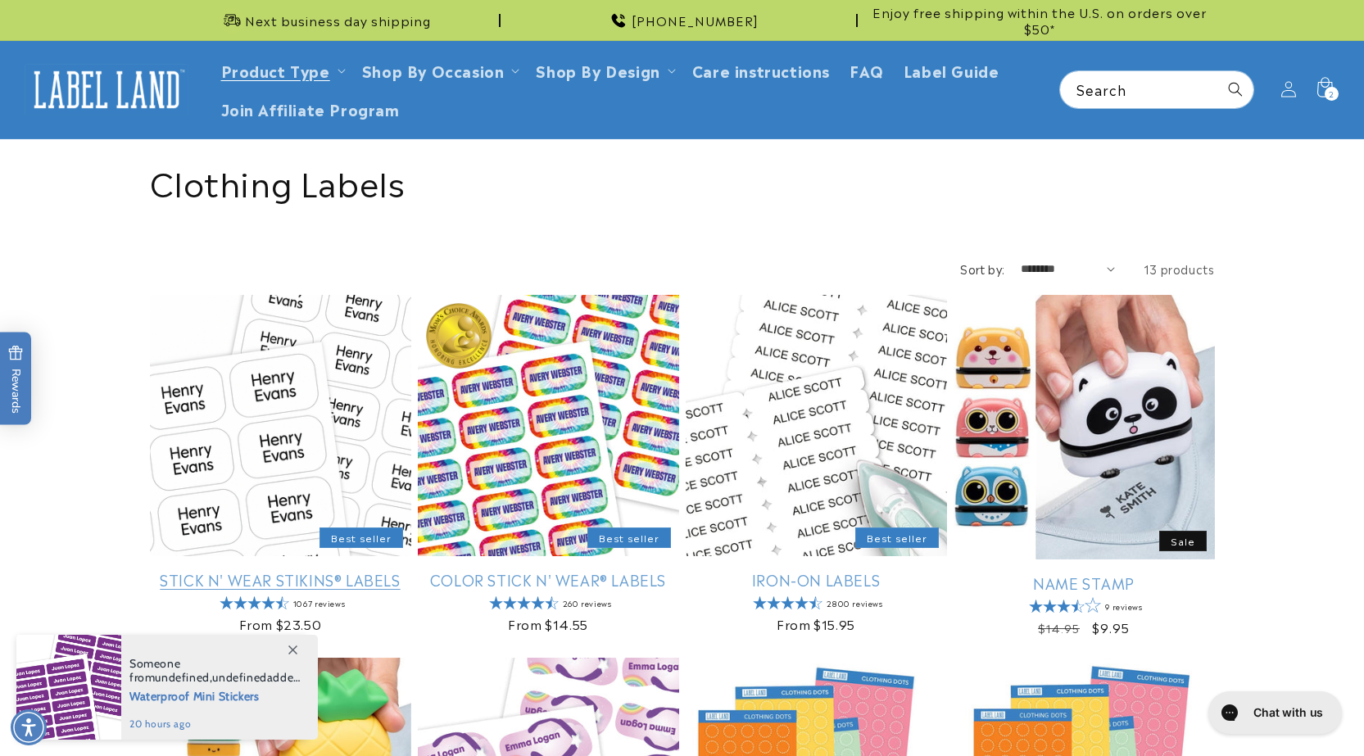
click at [364, 570] on link "Stick N' Wear Stikins® Labels" at bounding box center [280, 579] width 261 height 19
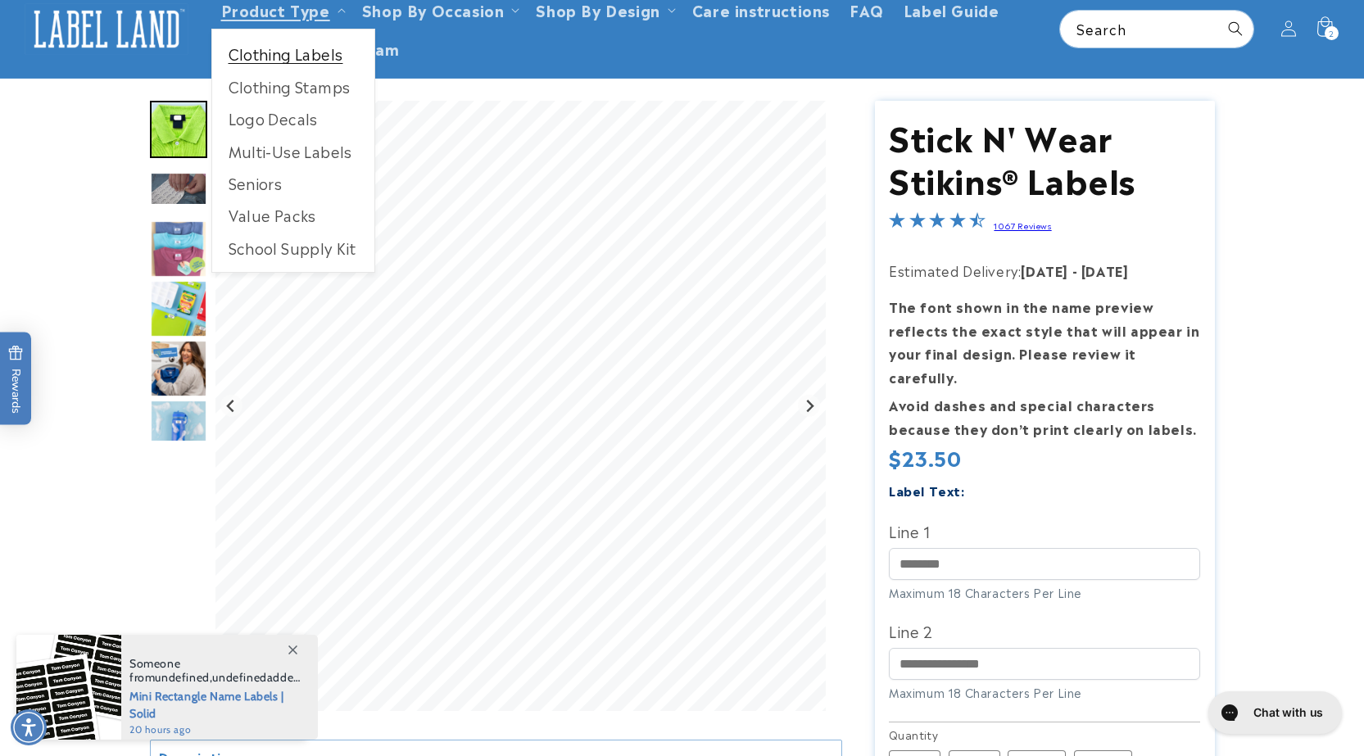
click at [266, 61] on link "Clothing Labels" at bounding box center [293, 54] width 162 height 32
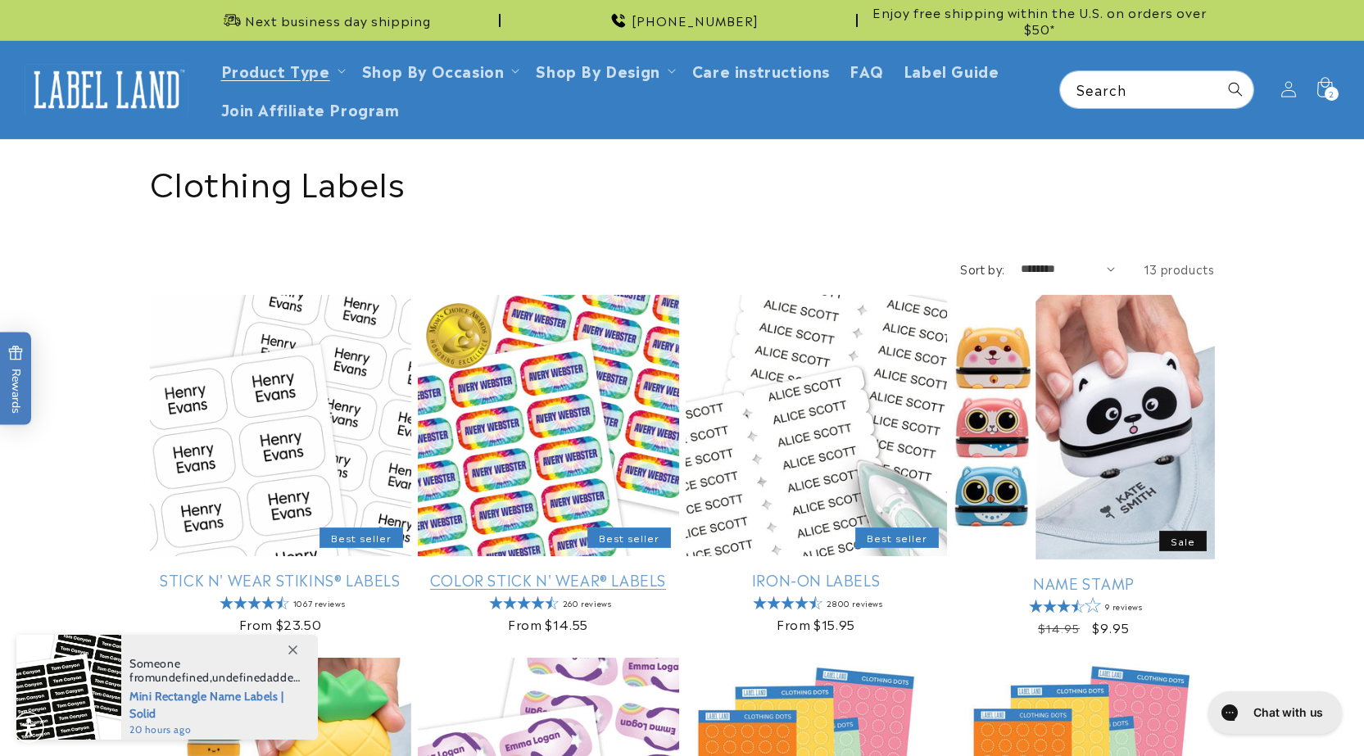
click at [634, 570] on link "Color Stick N' Wear® Labels" at bounding box center [548, 579] width 261 height 19
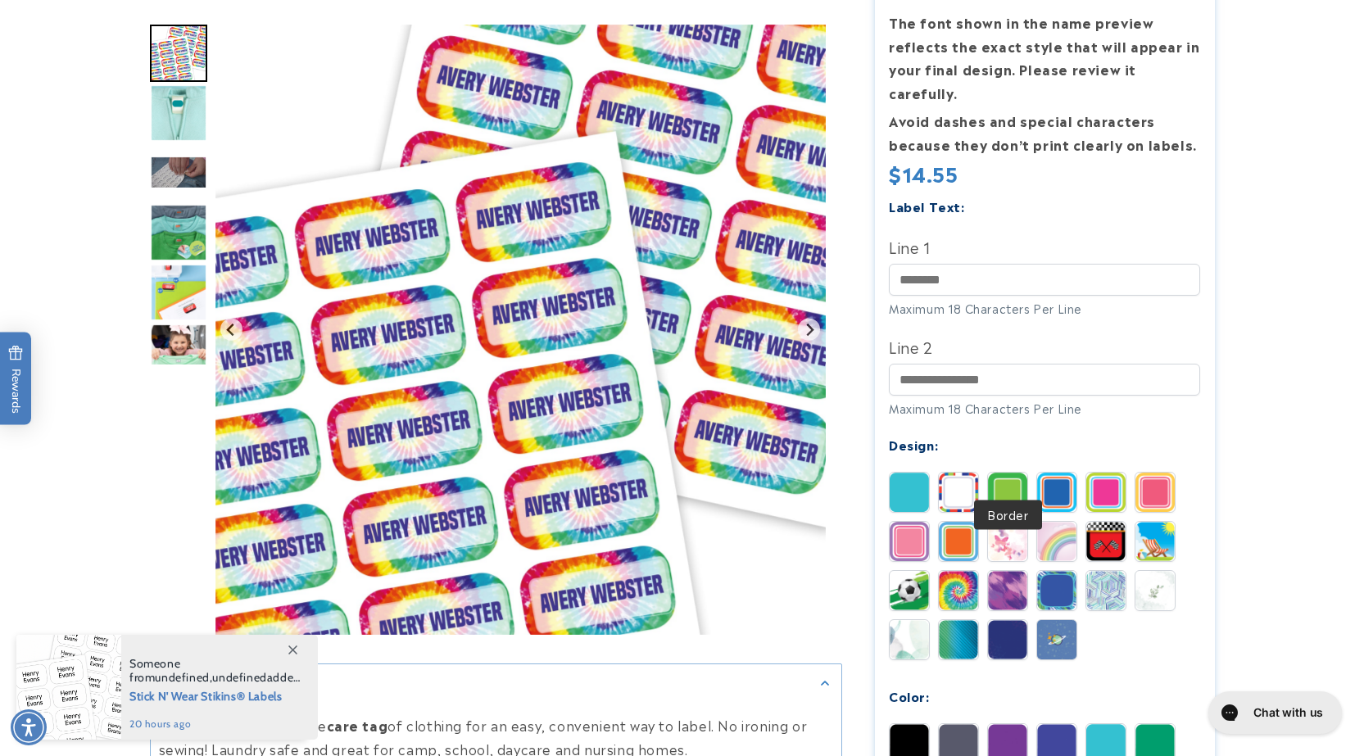
click at [1011, 473] on img at bounding box center [1007, 492] width 39 height 39
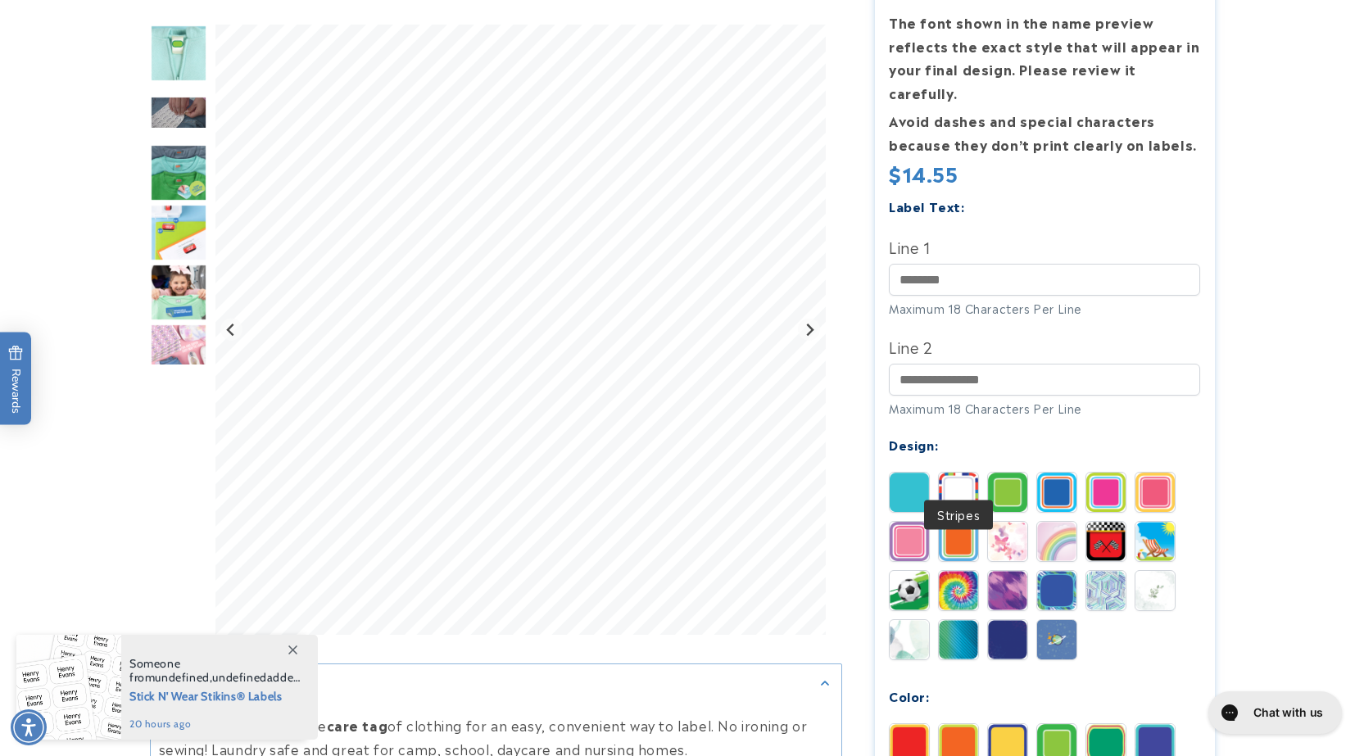
click at [958, 476] on img at bounding box center [958, 492] width 39 height 39
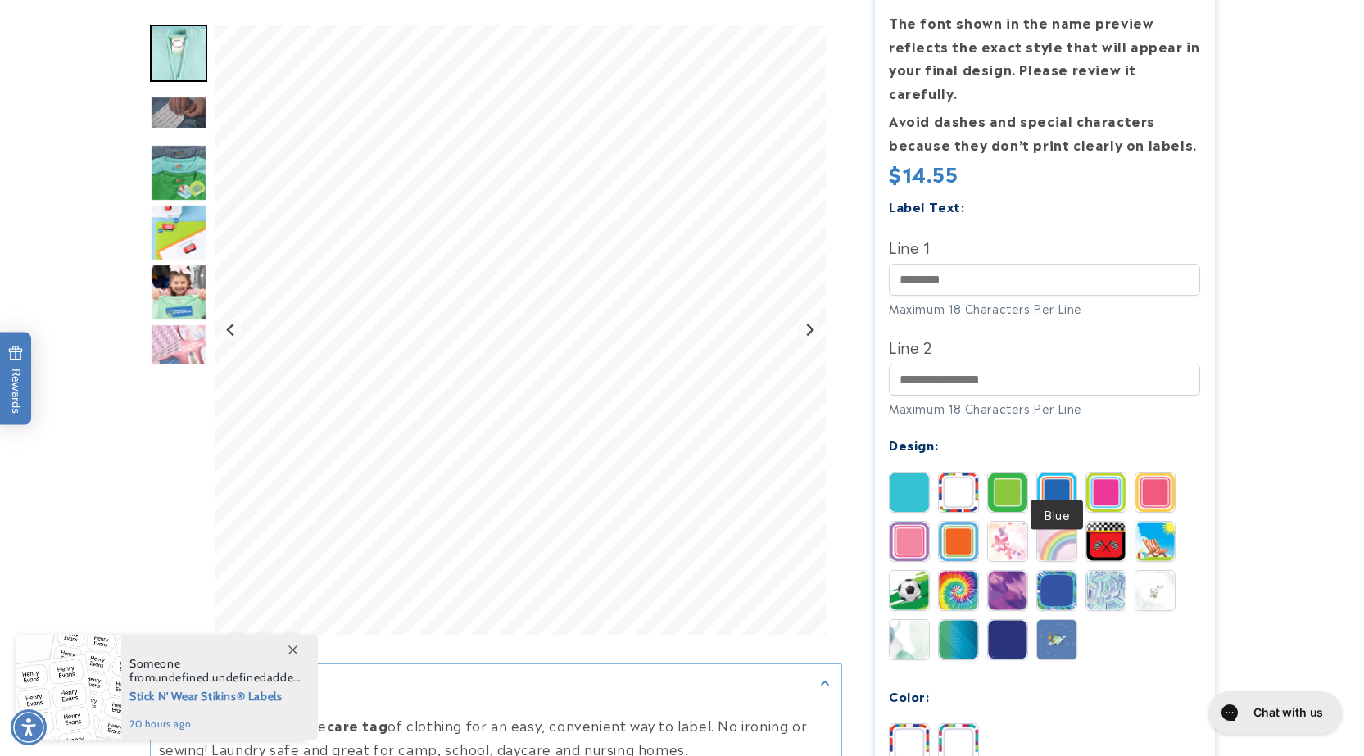
click at [1051, 473] on img at bounding box center [1056, 492] width 39 height 39
drag, startPoint x: 1058, startPoint y: 527, endPoint x: 1012, endPoint y: 535, distance: 47.3
click at [1057, 527] on img at bounding box center [1056, 541] width 39 height 39
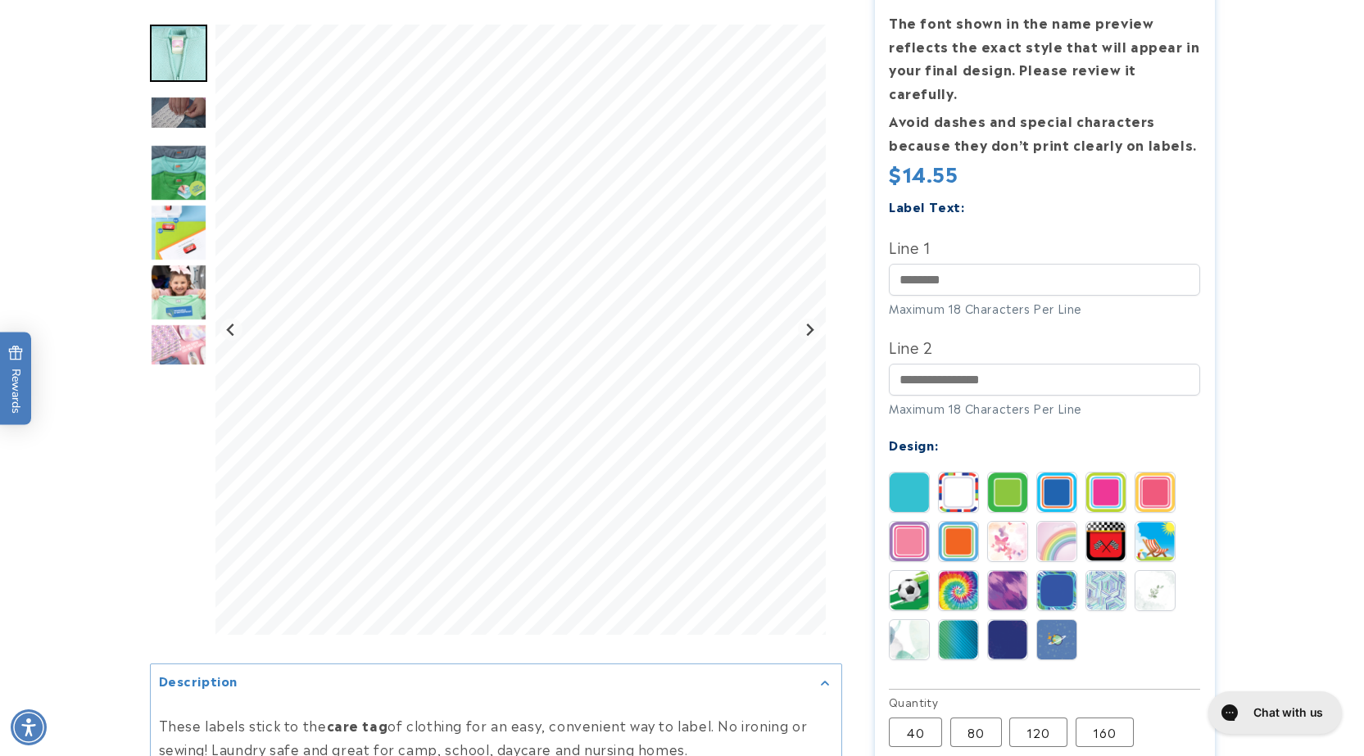
click at [1001, 536] on img at bounding box center [1007, 541] width 39 height 39
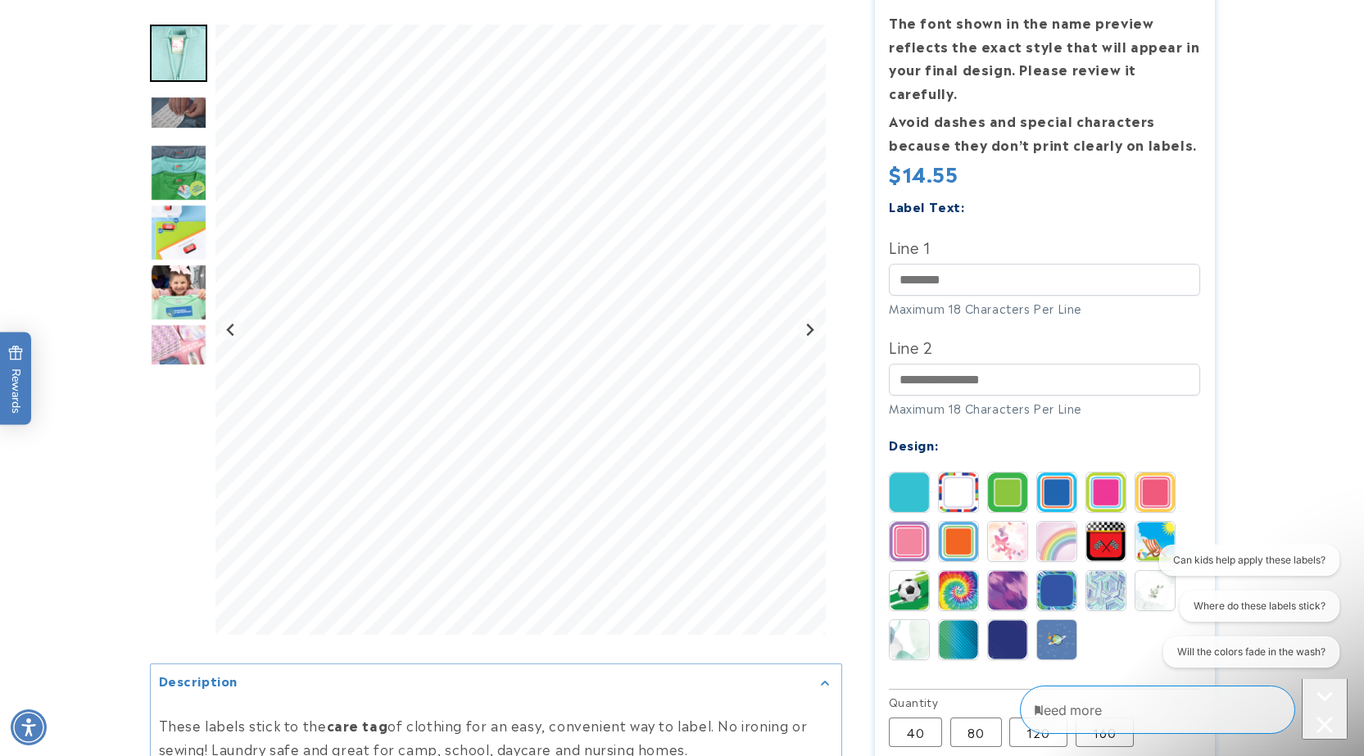
click at [999, 571] on img at bounding box center [1007, 590] width 39 height 39
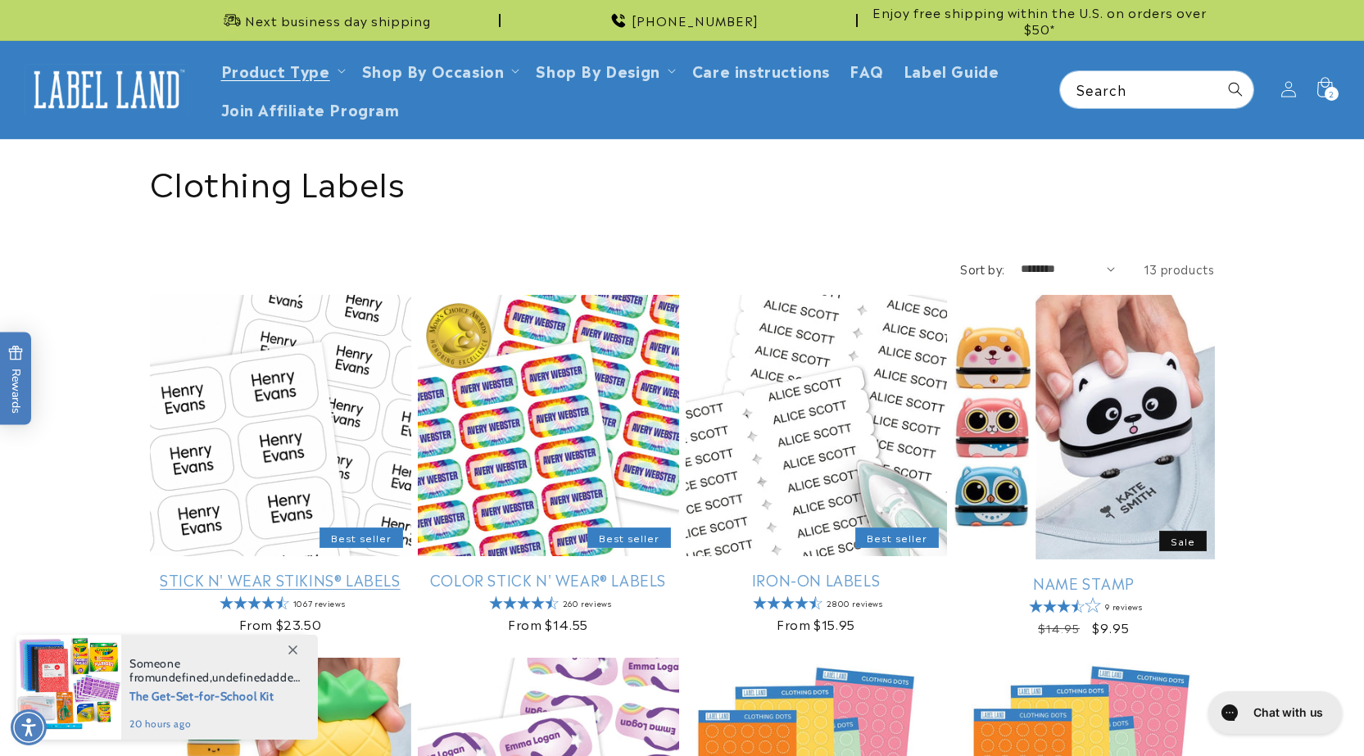
click at [378, 570] on link "Stick N' Wear Stikins® Labels" at bounding box center [280, 579] width 261 height 19
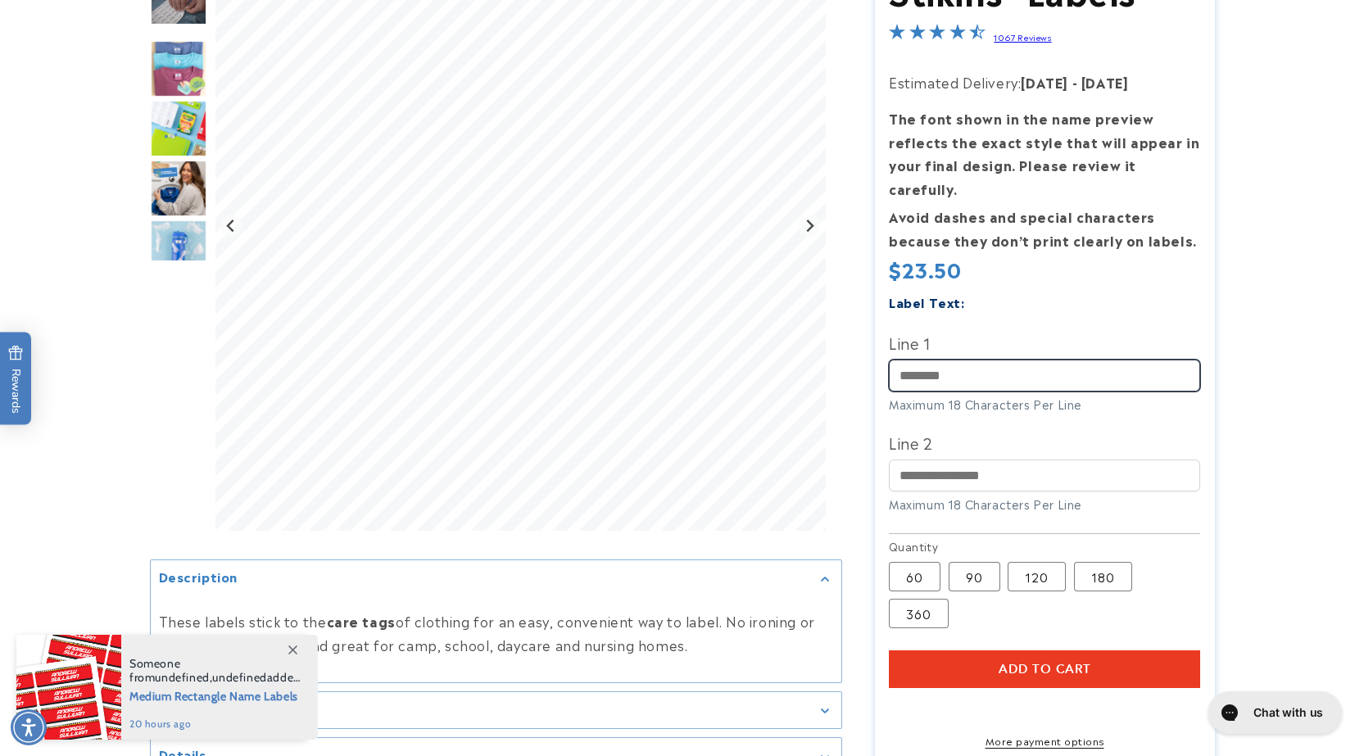
click at [993, 364] on input "Line 1" at bounding box center [1044, 376] width 311 height 32
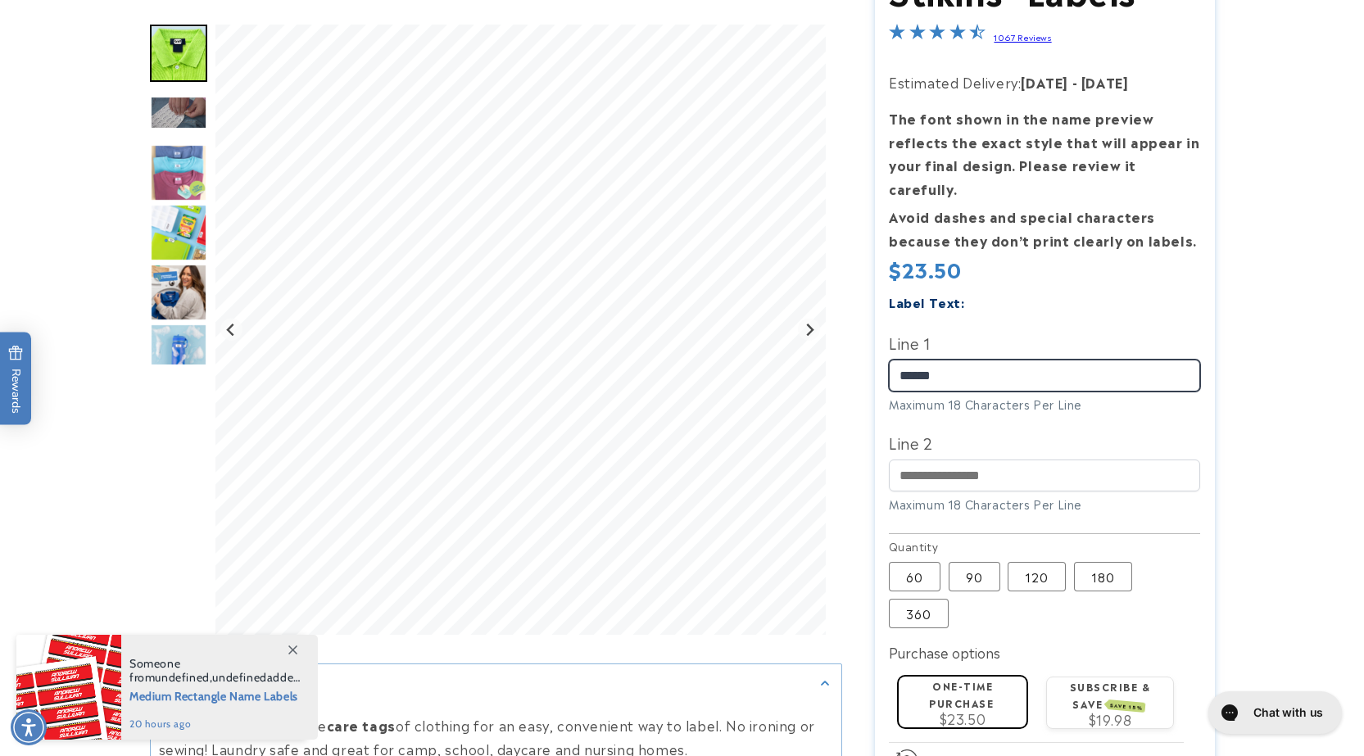
type input "******"
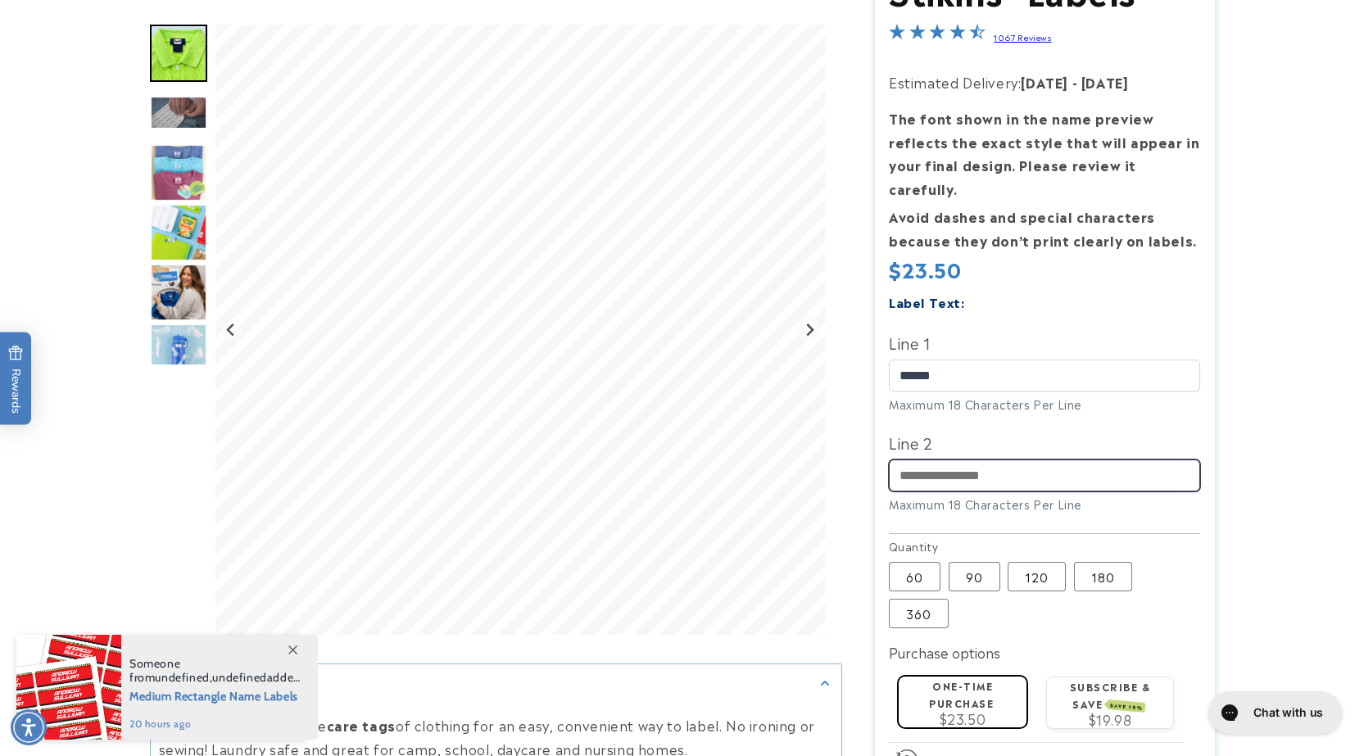
click at [1012, 460] on input "Line 2" at bounding box center [1044, 476] width 311 height 32
type input "**********"
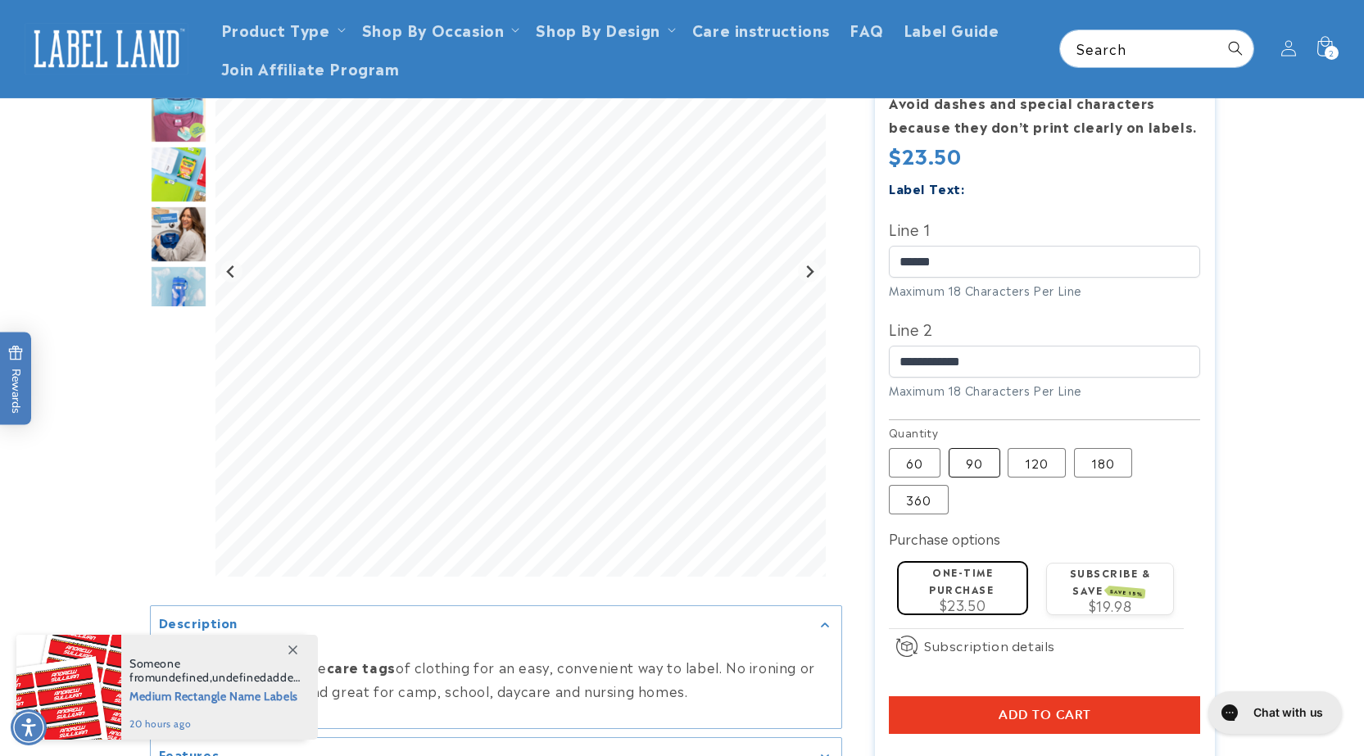
click at [971, 451] on label "90 Variant sold out or unavailable" at bounding box center [974, 462] width 52 height 29
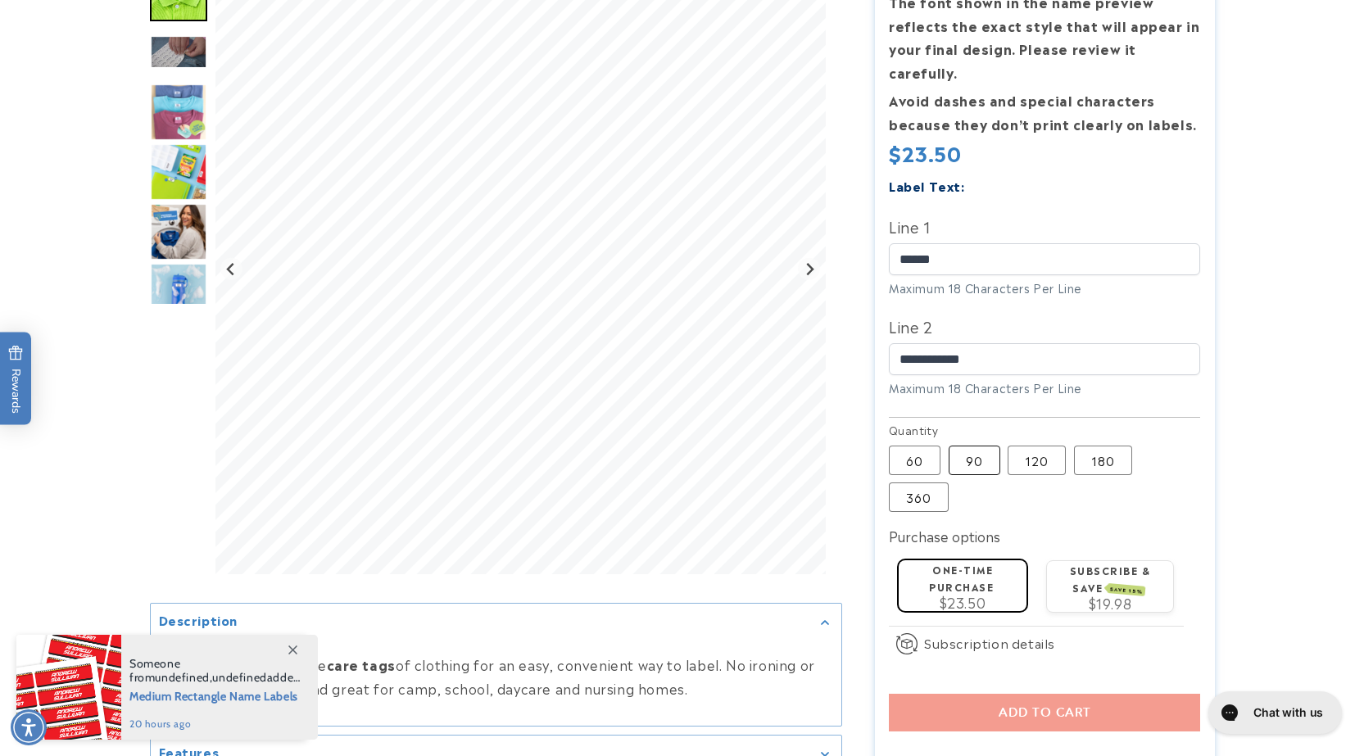
scroll to position [367, 0]
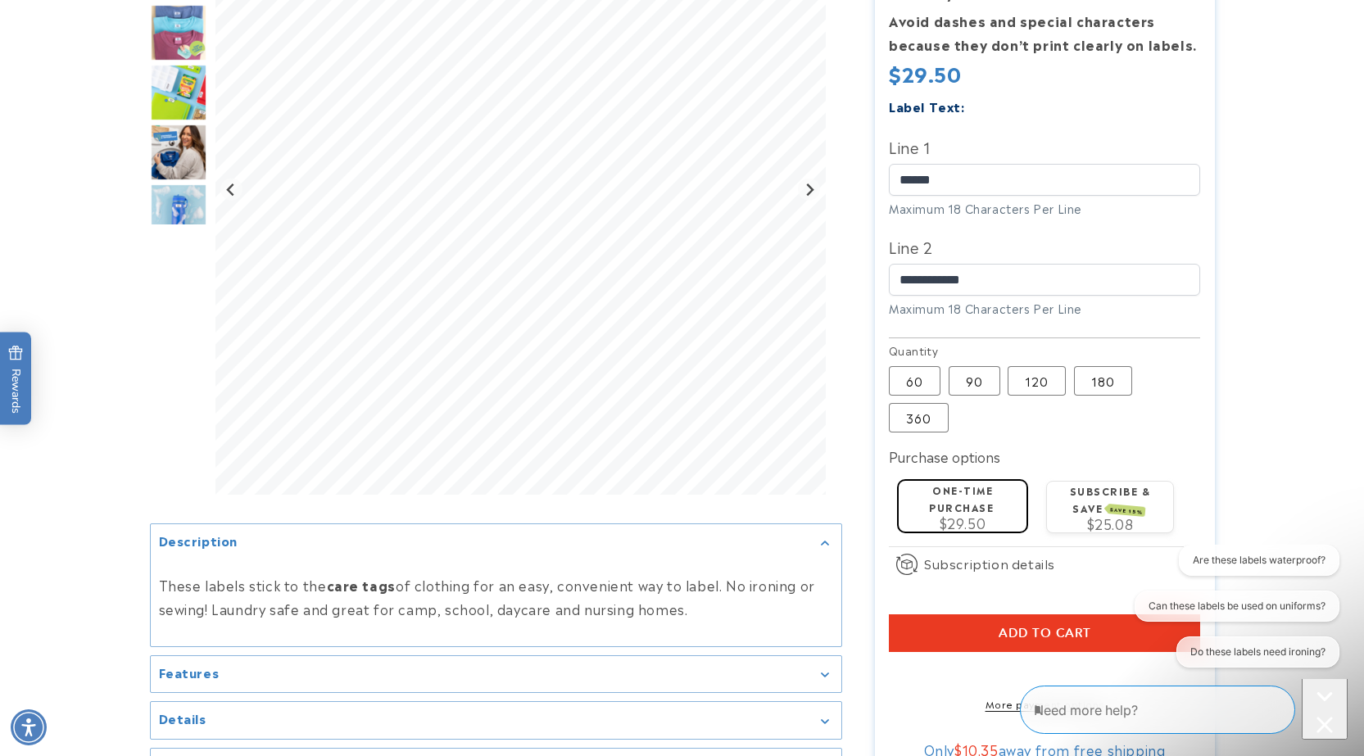
scroll to position [450, 0]
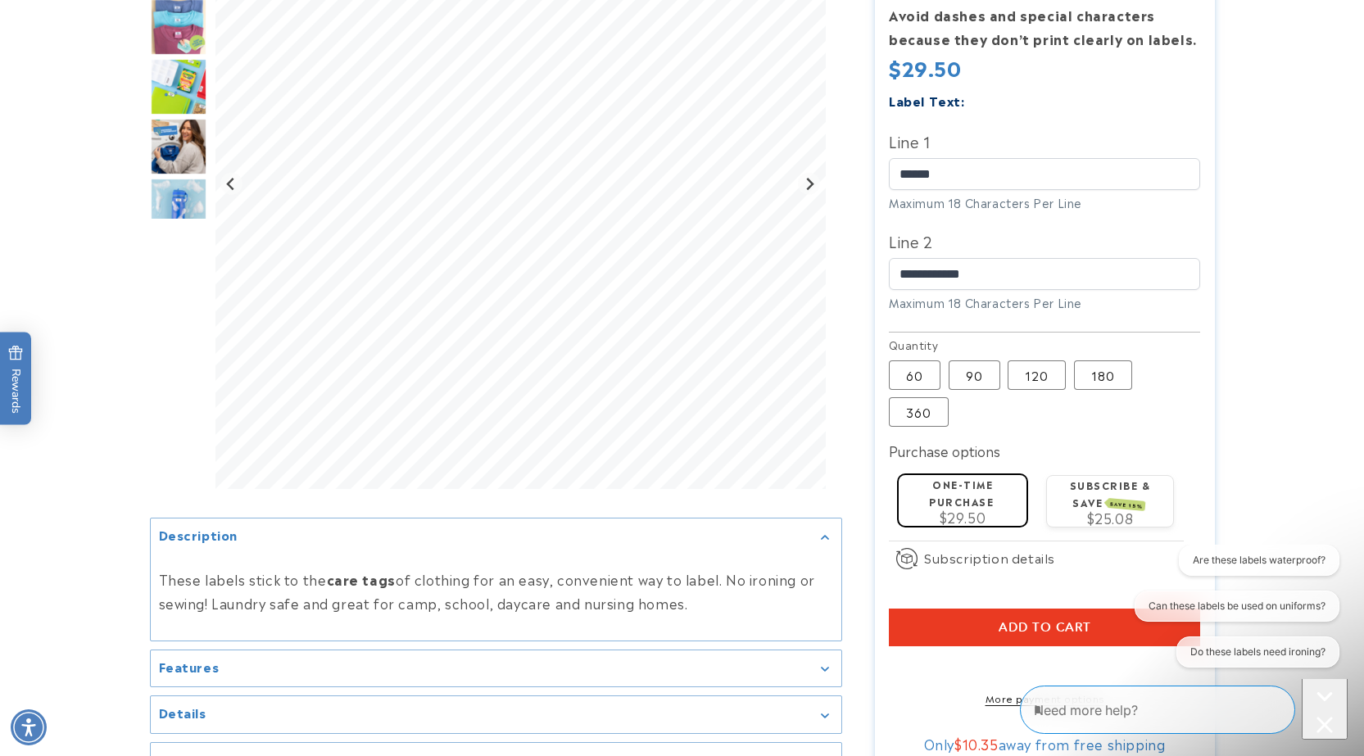
click at [1041, 609] on button "Add to cart" at bounding box center [1044, 628] width 311 height 38
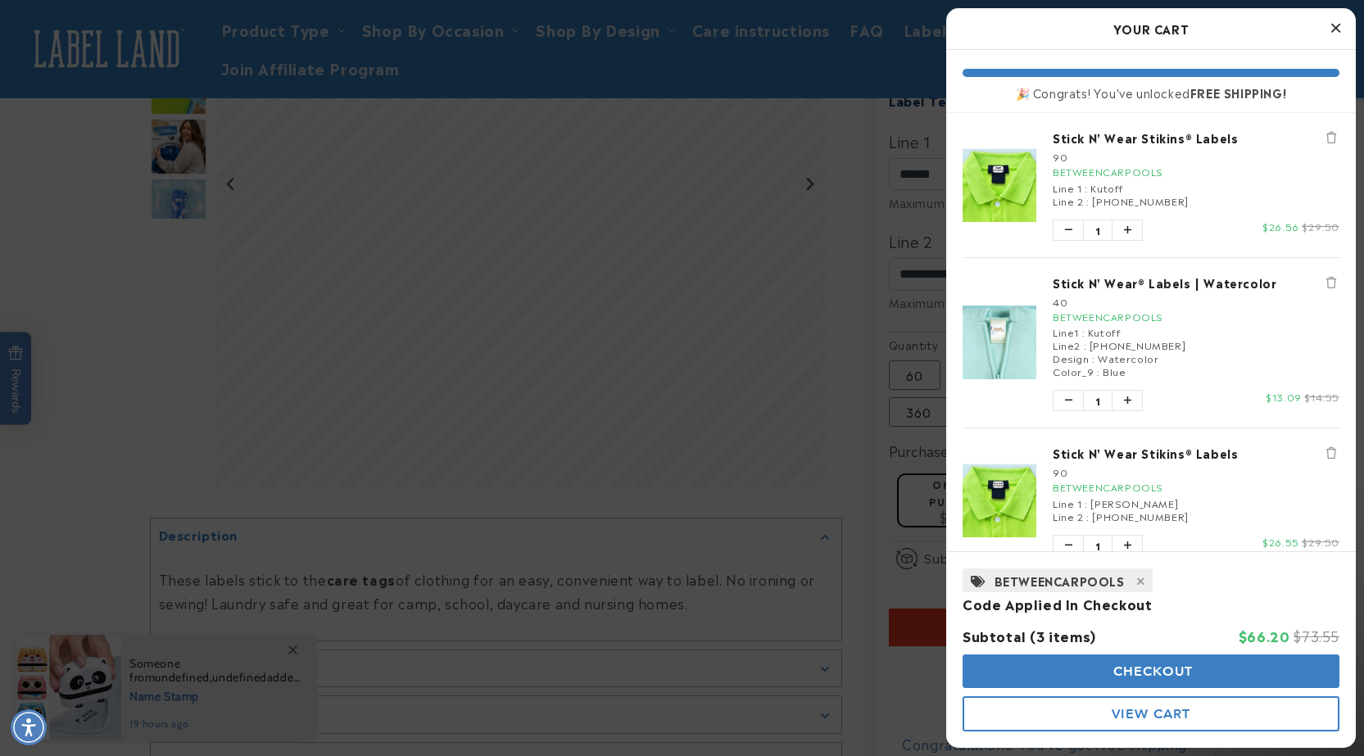
click at [1330, 452] on icon "Remove Stick N' Wear Stikins® Labels" at bounding box center [1331, 452] width 10 height 11
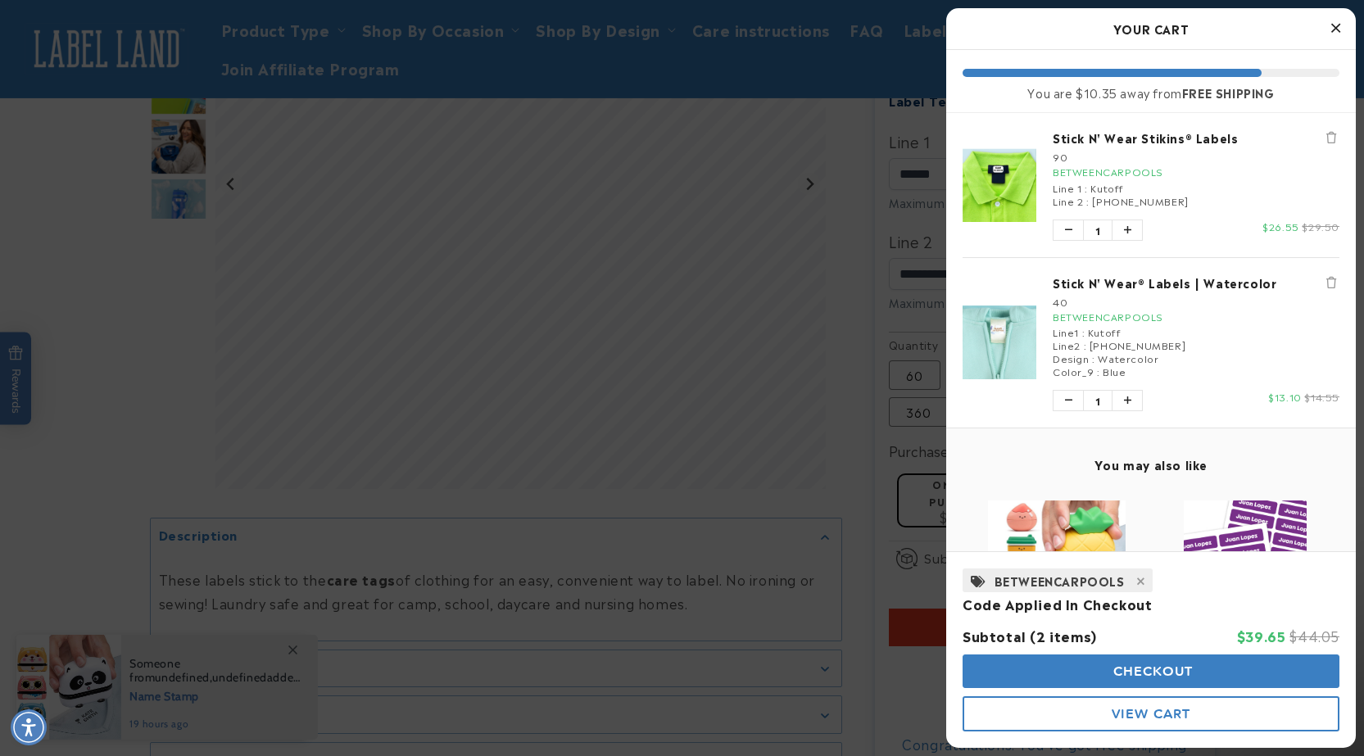
click at [1229, 670] on button "Checkout" at bounding box center [1150, 671] width 377 height 34
